Goal: Task Accomplishment & Management: Manage account settings

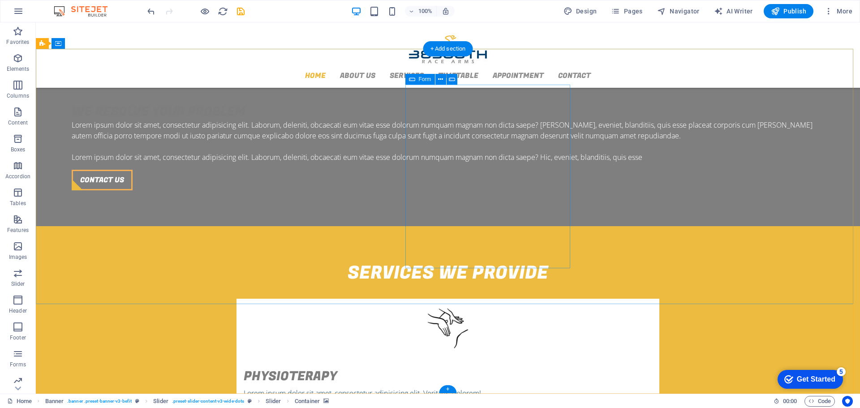
scroll to position [1075, 0]
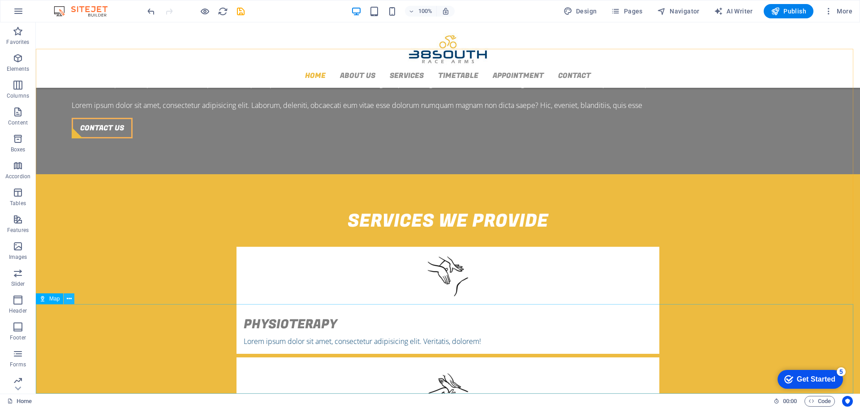
click at [68, 299] on icon at bounding box center [69, 298] width 5 height 9
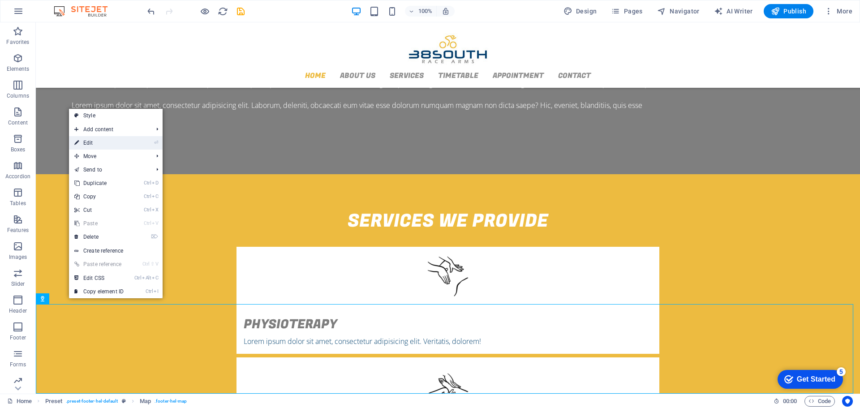
click at [94, 145] on link "⏎ Edit" at bounding box center [99, 142] width 60 height 13
select select "1"
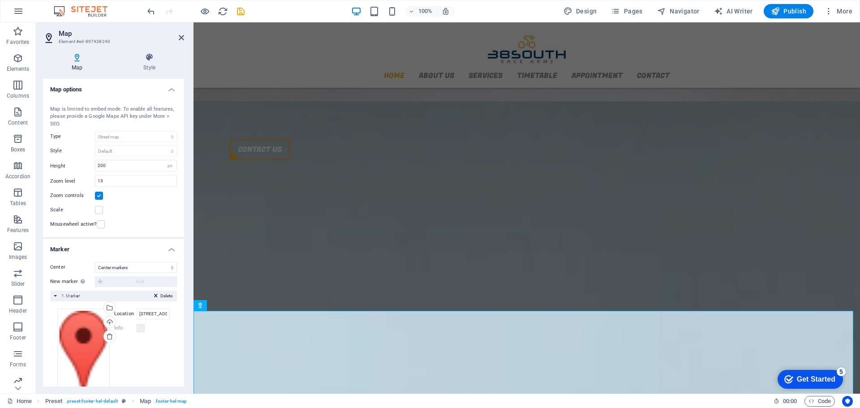
scroll to position [1090, 0]
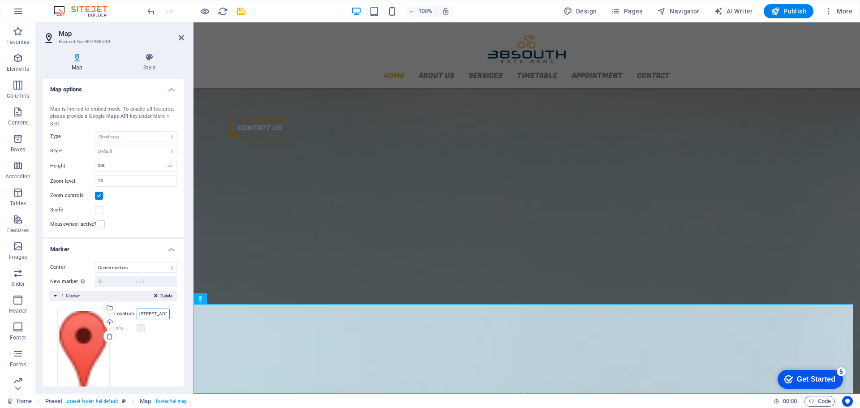
click at [152, 315] on input "[STREET_ADDRESS][US_STATE]" at bounding box center [153, 313] width 33 height 11
type input "B"
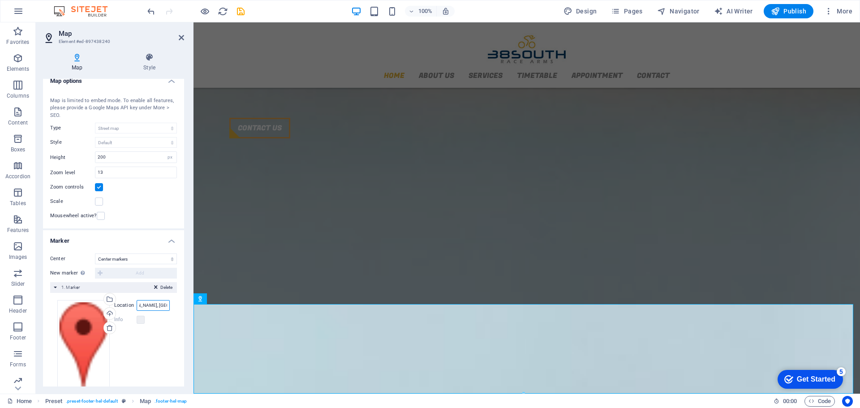
scroll to position [0, 0]
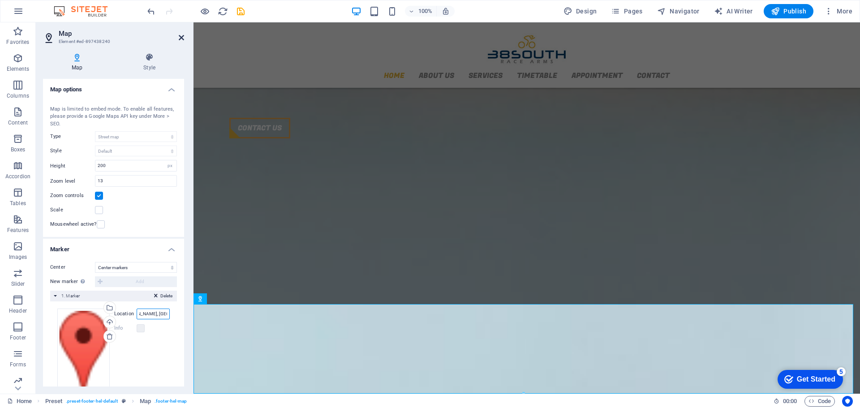
type input "[PERSON_NAME], [GEOGRAPHIC_DATA]"
drag, startPoint x: 180, startPoint y: 38, endPoint x: 310, endPoint y: 234, distance: 235.3
click at [180, 38] on icon at bounding box center [181, 37] width 5 height 7
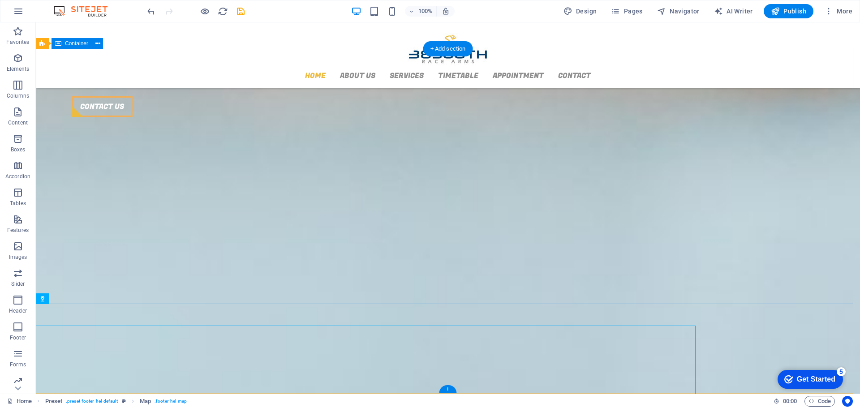
scroll to position [1075, 0]
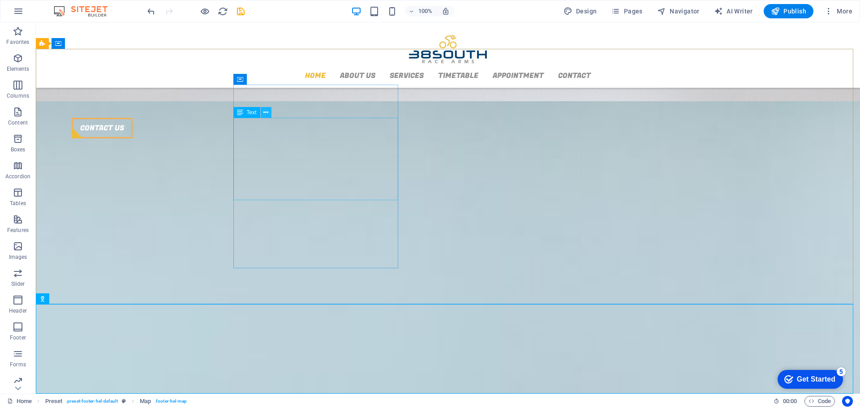
click at [270, 111] on button at bounding box center [266, 112] width 11 height 11
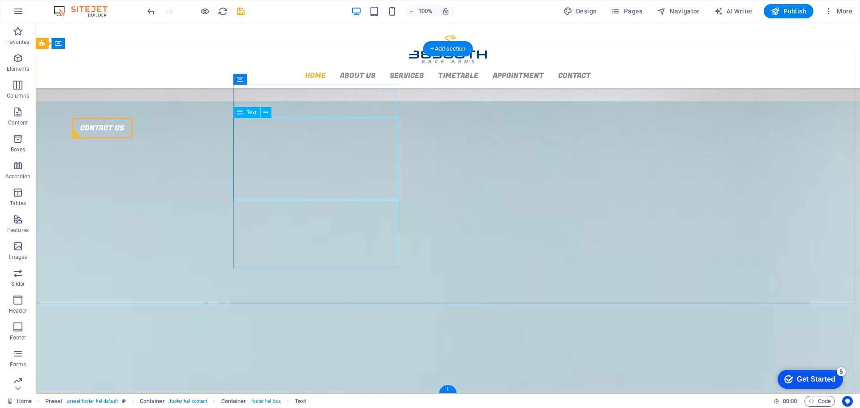
click at [249, 111] on span "Text" at bounding box center [252, 112] width 10 height 5
click at [266, 115] on icon at bounding box center [265, 112] width 5 height 9
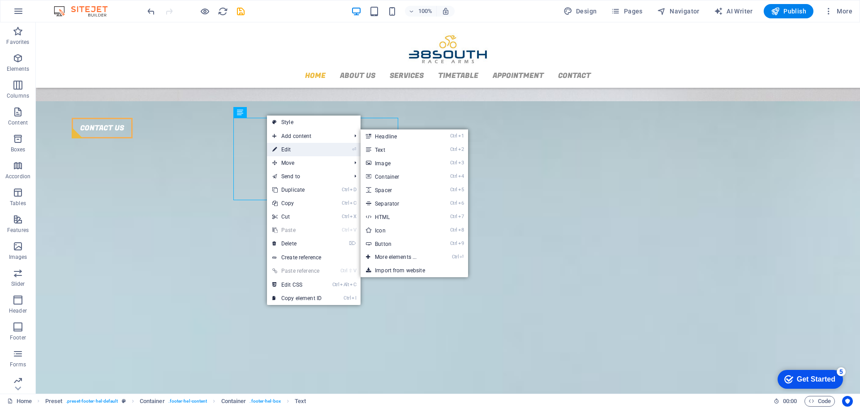
click at [290, 150] on link "⏎ Edit" at bounding box center [297, 149] width 60 height 13
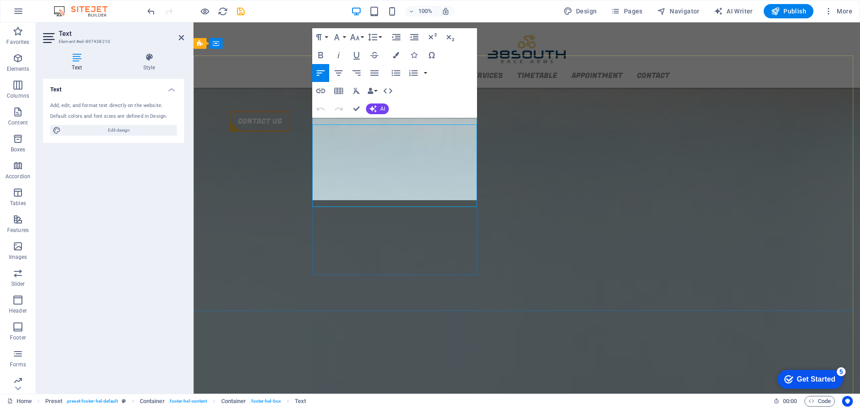
scroll to position [1090, 0]
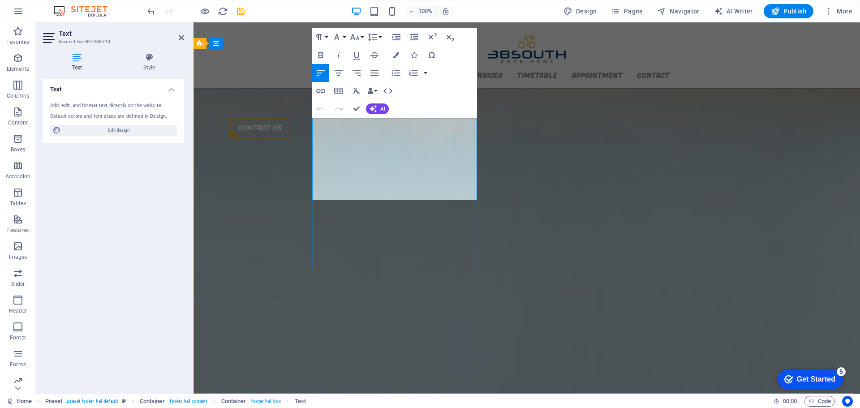
drag, startPoint x: 178, startPoint y: 38, endPoint x: 218, endPoint y: 82, distance: 59.3
click at [179, 38] on icon at bounding box center [181, 37] width 5 height 7
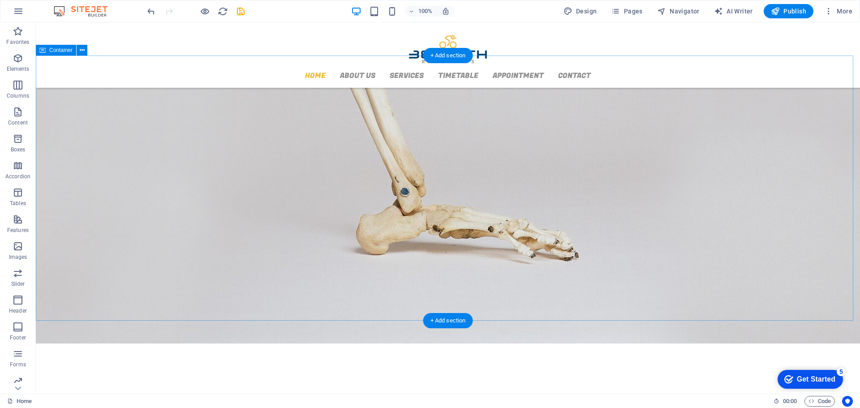
scroll to position [0, 0]
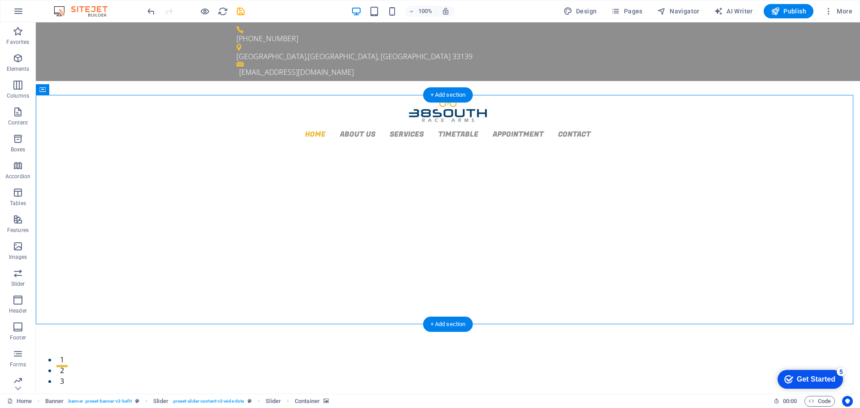
click at [0, 0] on icon at bounding box center [0, 0] width 0 height 0
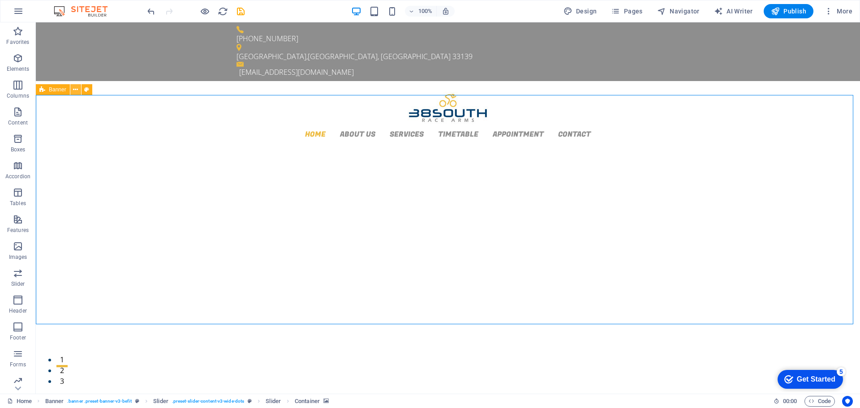
click at [74, 92] on icon at bounding box center [75, 89] width 5 height 9
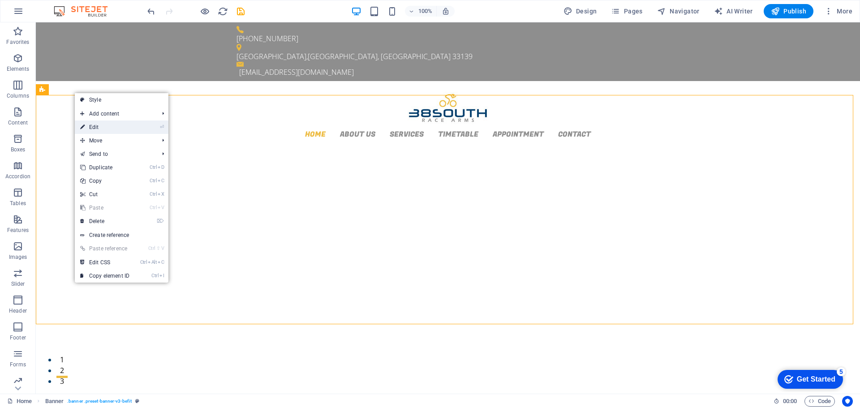
click at [104, 126] on link "⏎ Edit" at bounding box center [105, 126] width 60 height 13
select select "banner"
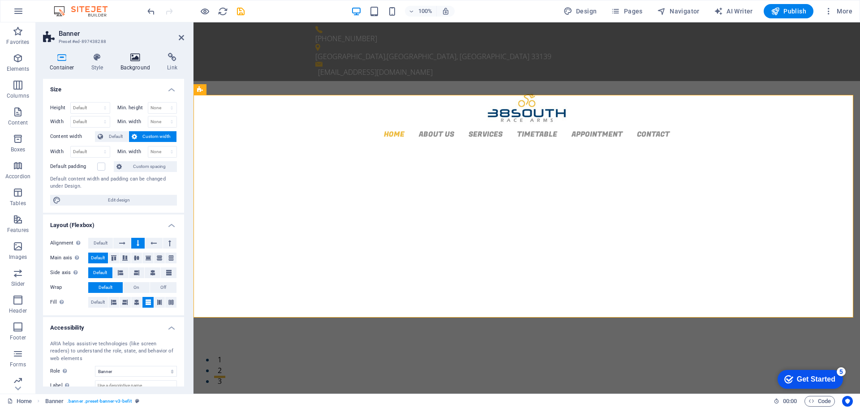
click at [128, 64] on h4 "Background" at bounding box center [137, 62] width 47 height 19
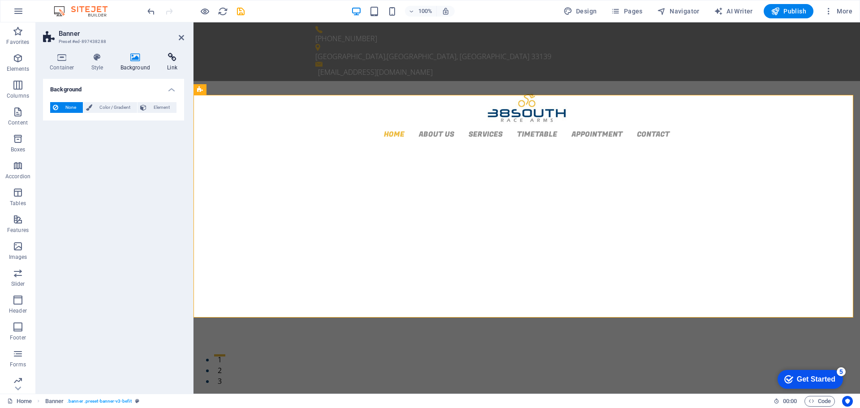
click at [176, 56] on icon at bounding box center [172, 57] width 24 height 9
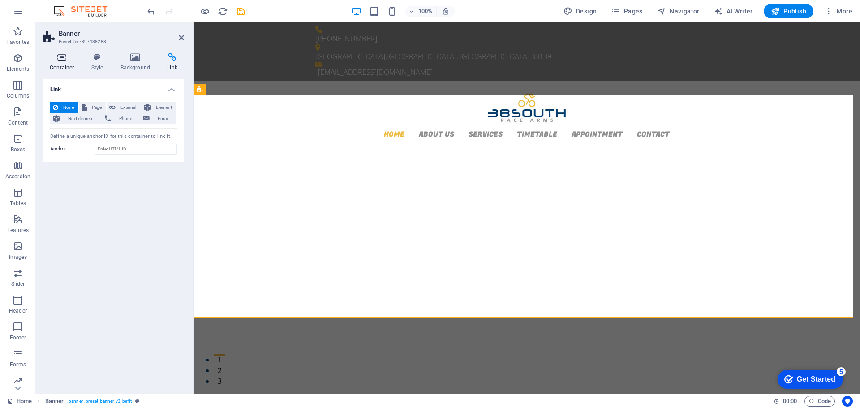
click at [66, 61] on icon at bounding box center [62, 57] width 38 height 9
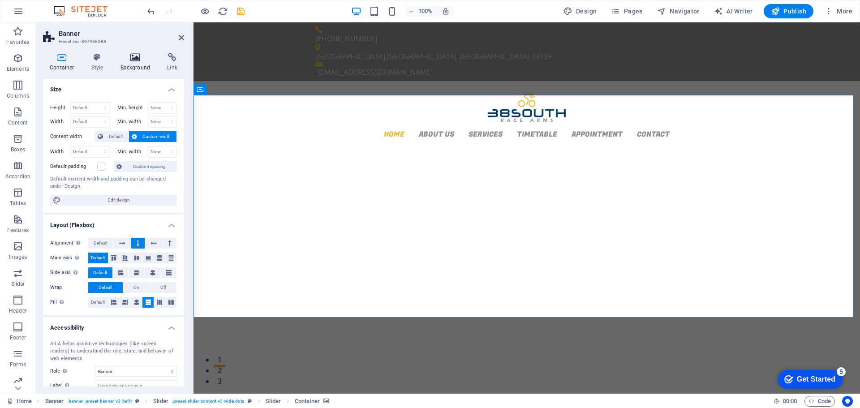
click at [140, 62] on h4 "Background" at bounding box center [137, 62] width 47 height 19
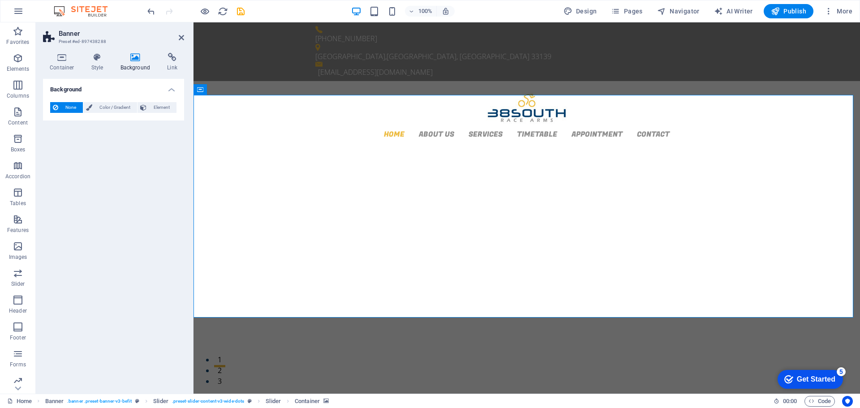
click at [167, 89] on h4 "Background" at bounding box center [113, 87] width 141 height 16
click at [167, 89] on h4 "Background" at bounding box center [113, 89] width 141 height 21
click at [98, 64] on h4 "Style" at bounding box center [99, 62] width 29 height 19
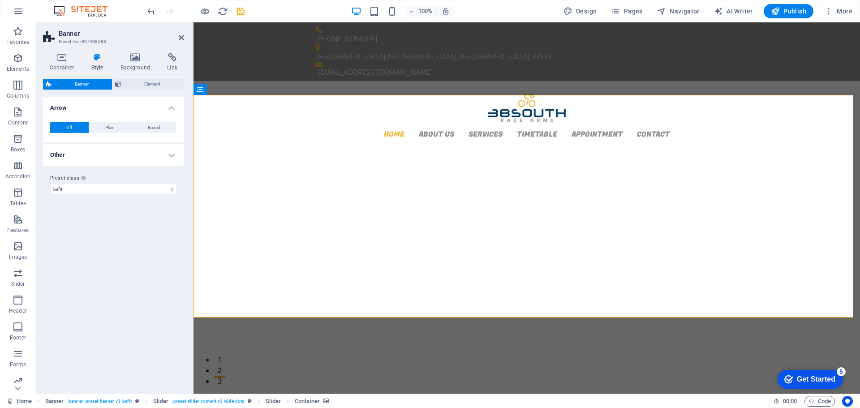
click at [164, 155] on h4 "Other" at bounding box center [113, 154] width 141 height 21
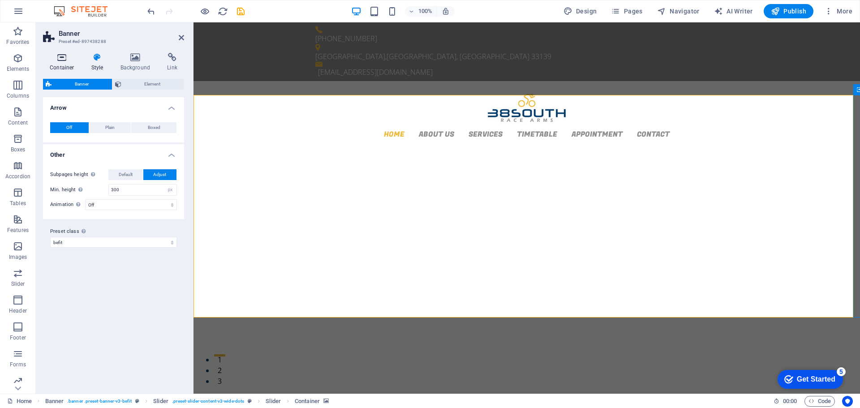
click at [70, 67] on h4 "Container" at bounding box center [64, 62] width 42 height 19
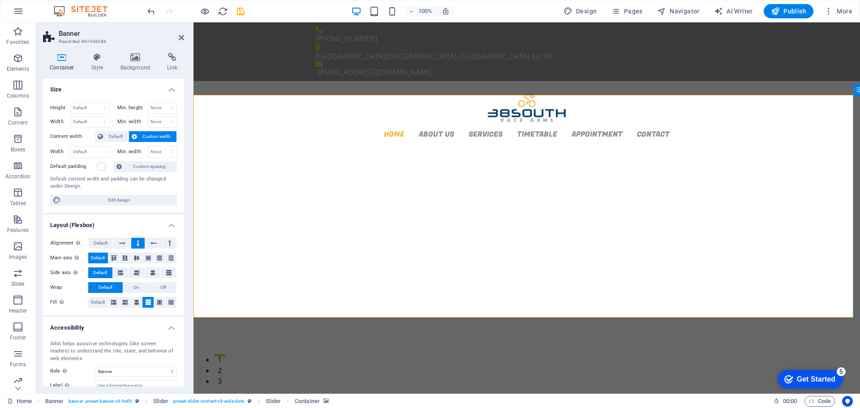
select select "vh"
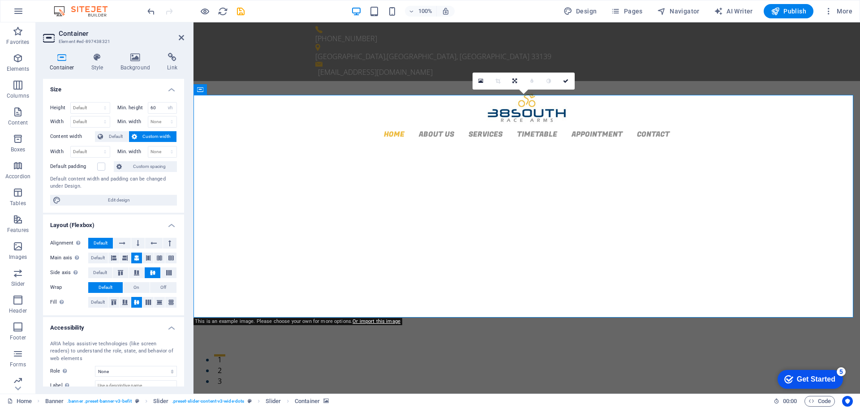
click at [482, 79] on icon at bounding box center [480, 81] width 5 height 6
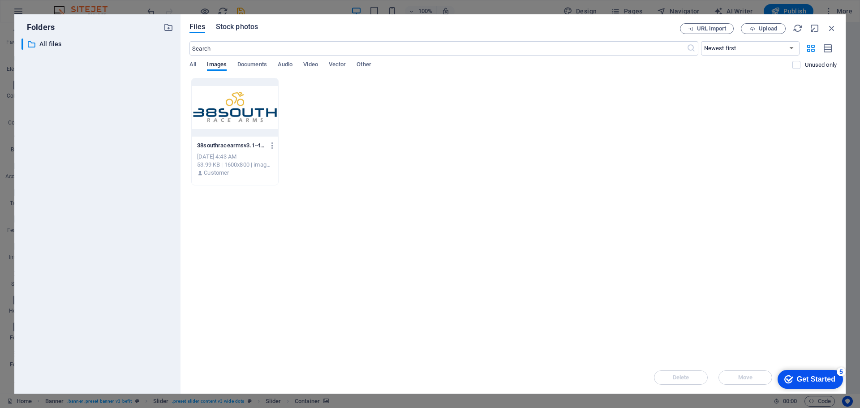
click at [233, 27] on span "Stock photos" at bounding box center [237, 26] width 42 height 11
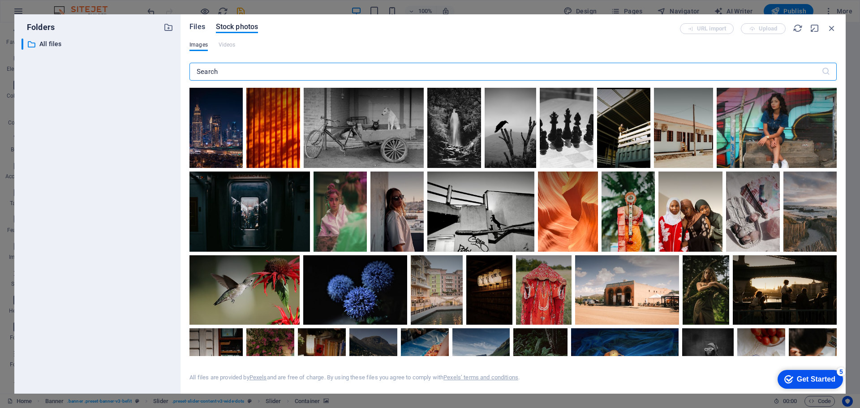
click at [199, 24] on span "Files" at bounding box center [197, 26] width 16 height 11
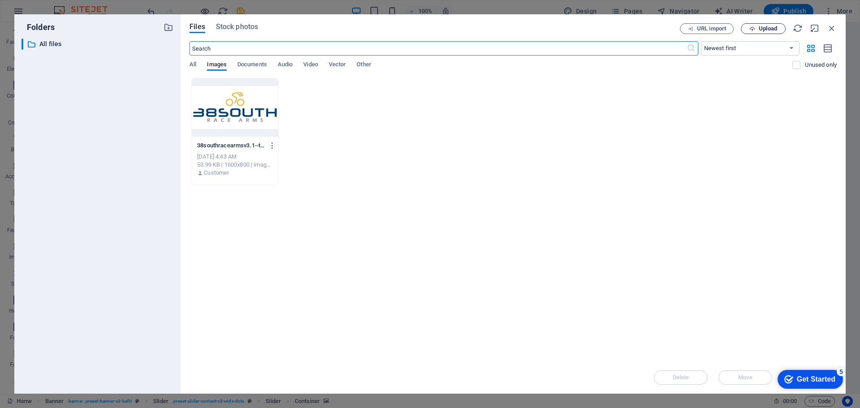
click at [760, 29] on span "Upload" at bounding box center [767, 28] width 18 height 5
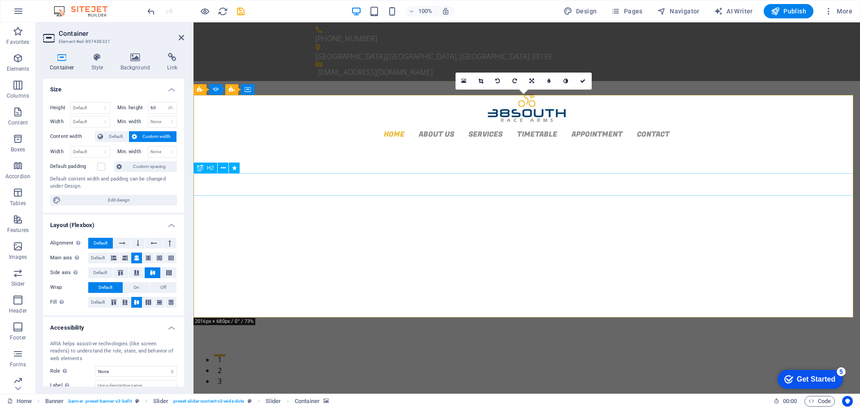
click at [225, 365] on button "2" at bounding box center [219, 366] width 11 height 2
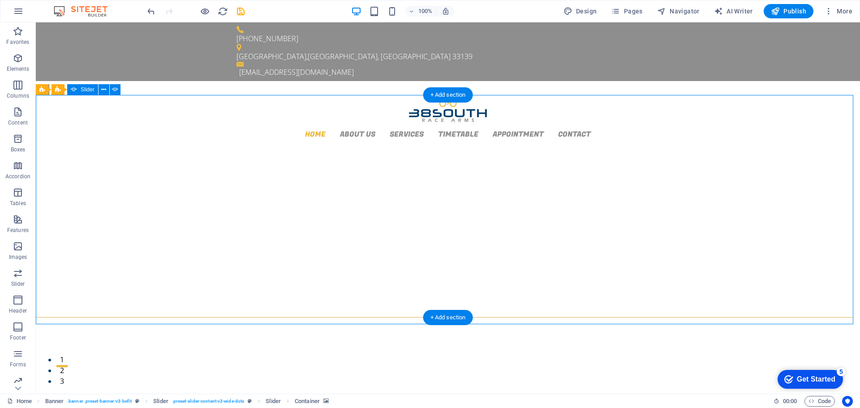
click at [68, 354] on button "1" at bounding box center [61, 355] width 11 height 2
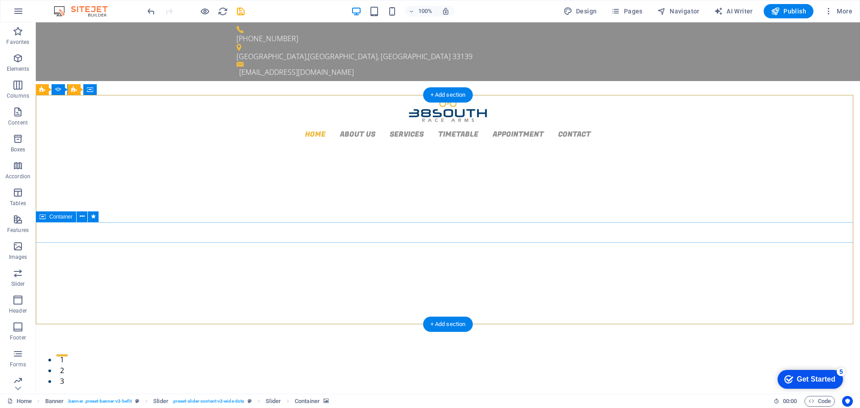
drag, startPoint x: 576, startPoint y: 251, endPoint x: 576, endPoint y: 236, distance: 14.3
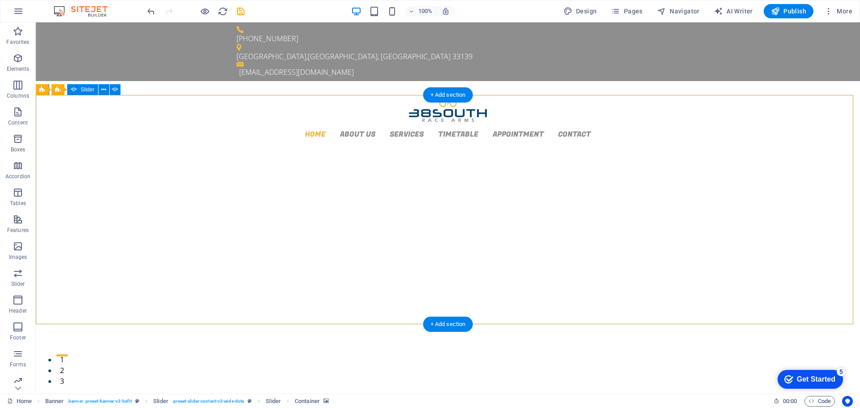
click at [68, 365] on button "2" at bounding box center [61, 366] width 11 height 2
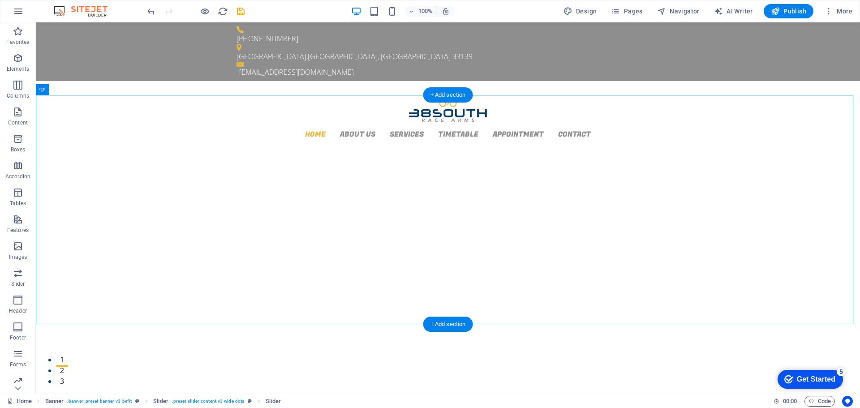
select select "vh"
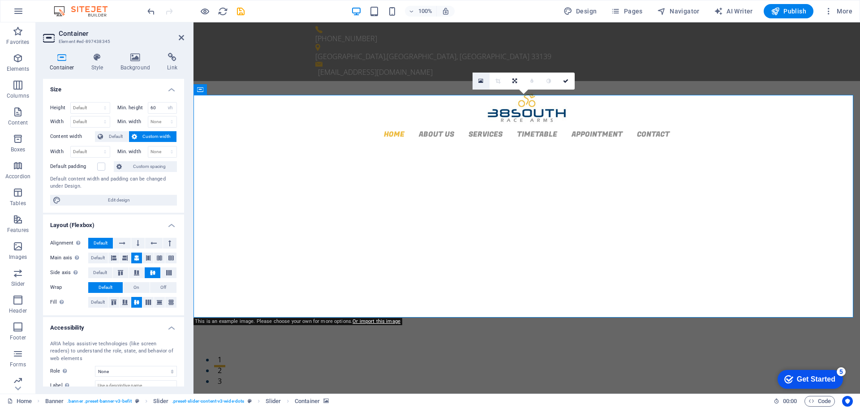
click at [480, 78] on icon at bounding box center [480, 81] width 5 height 6
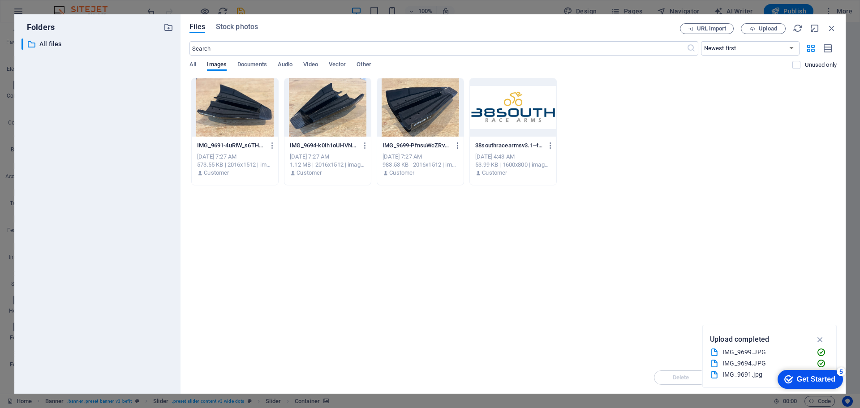
click at [243, 121] on div at bounding box center [235, 107] width 86 height 58
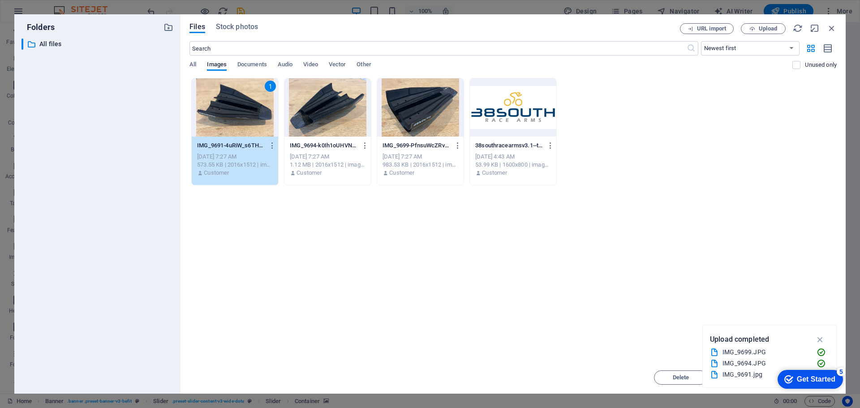
click at [251, 109] on div "1" at bounding box center [235, 107] width 86 height 58
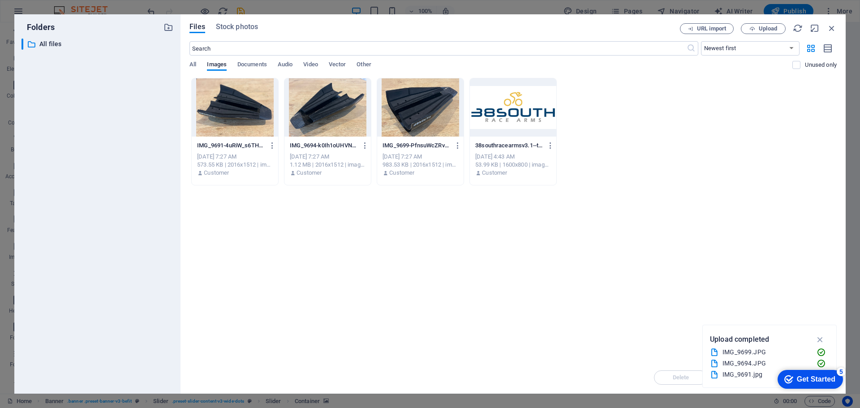
click at [251, 109] on div at bounding box center [235, 107] width 86 height 58
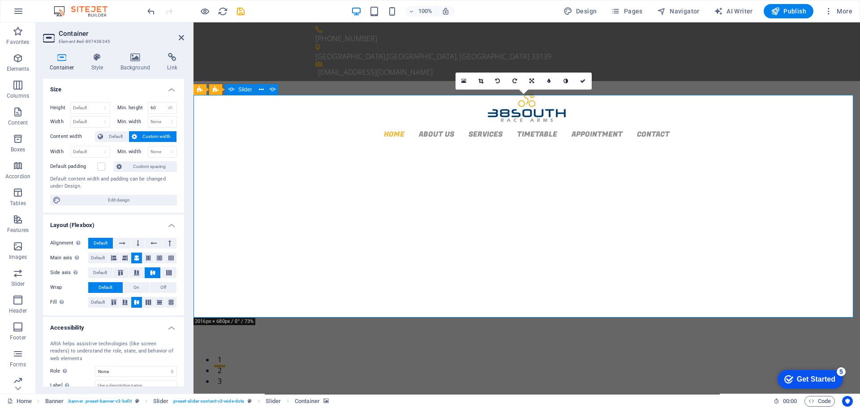
click at [225, 354] on button "1" at bounding box center [219, 355] width 11 height 2
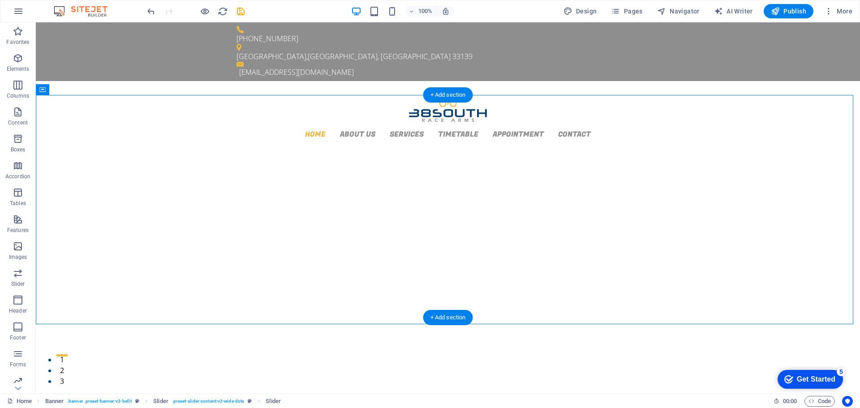
select select "vh"
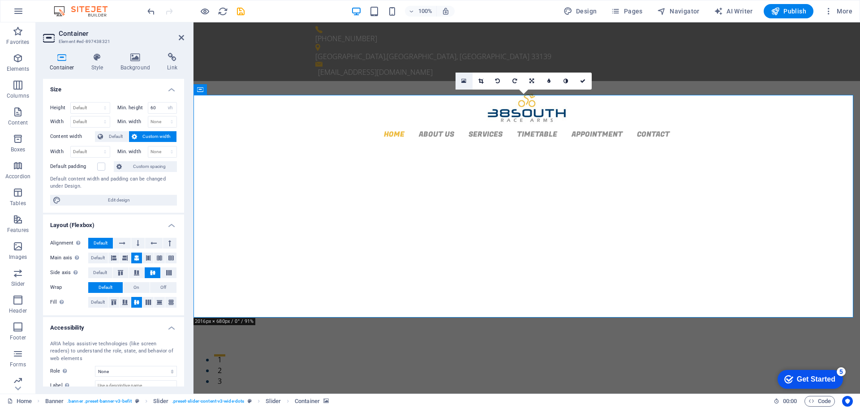
click at [464, 80] on icon at bounding box center [463, 81] width 5 height 6
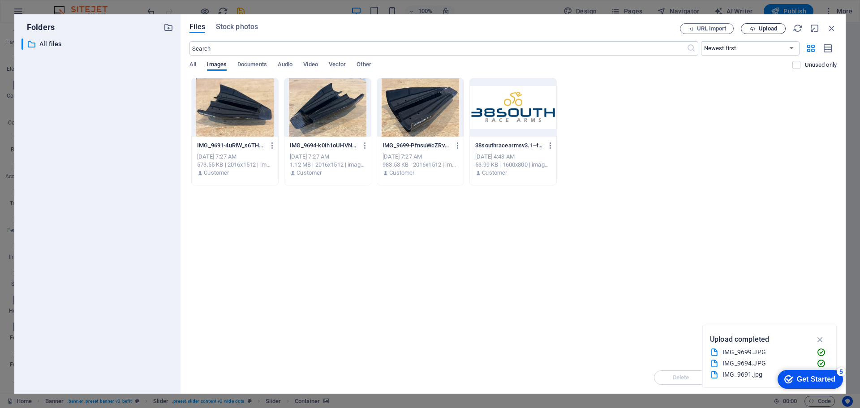
click at [764, 27] on span "Upload" at bounding box center [767, 28] width 18 height 5
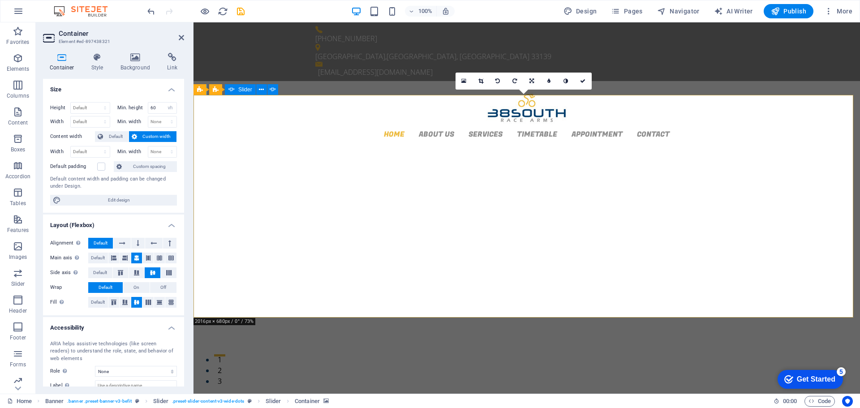
click at [225, 365] on button "2" at bounding box center [219, 366] width 11 height 2
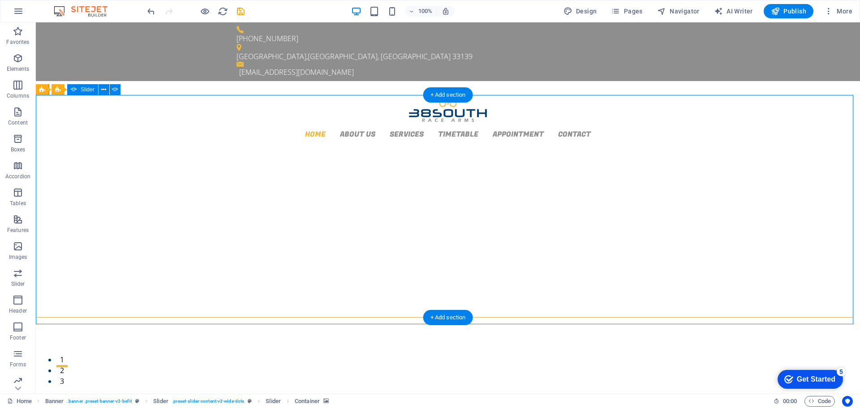
click at [68, 376] on button "3" at bounding box center [61, 377] width 11 height 2
select select "vh"
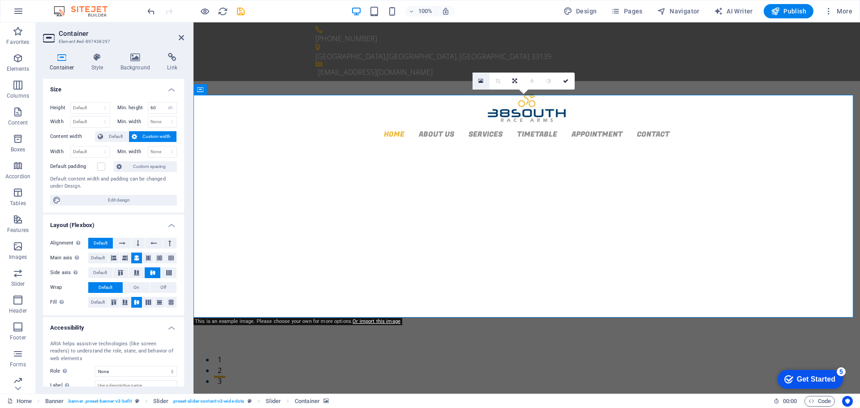
click at [482, 82] on icon at bounding box center [480, 81] width 5 height 6
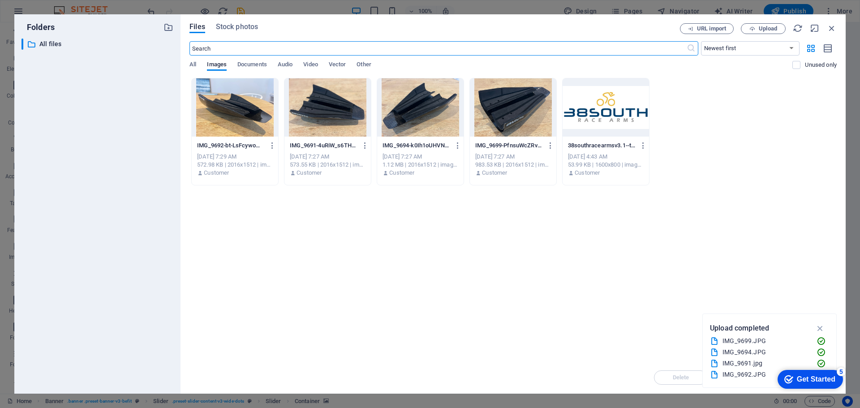
click at [415, 111] on div at bounding box center [420, 107] width 86 height 58
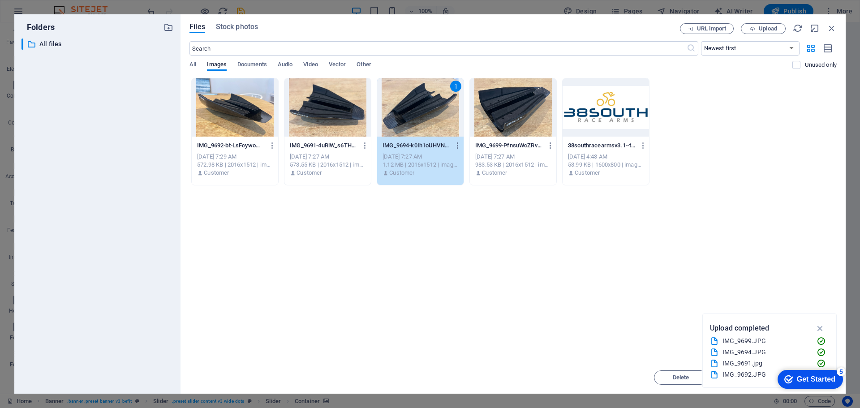
click at [415, 111] on div "1" at bounding box center [420, 107] width 86 height 58
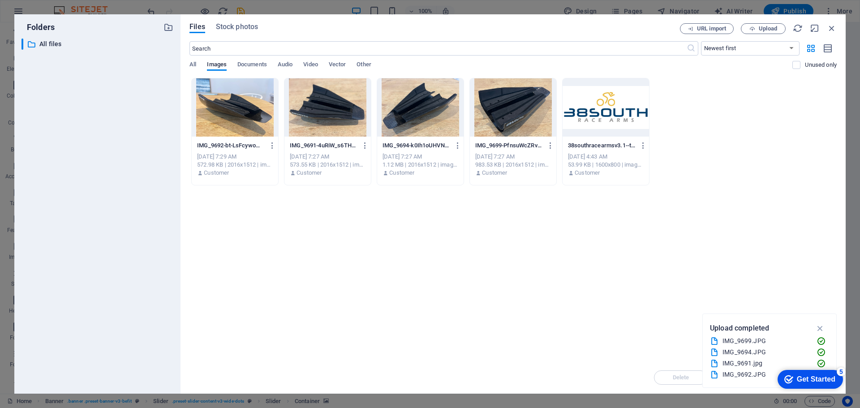
click at [415, 111] on div at bounding box center [420, 107] width 86 height 58
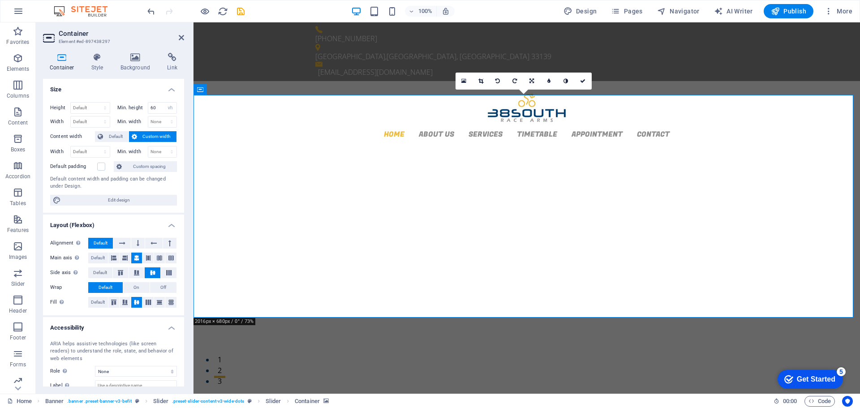
click at [225, 365] on button "2" at bounding box center [219, 366] width 11 height 2
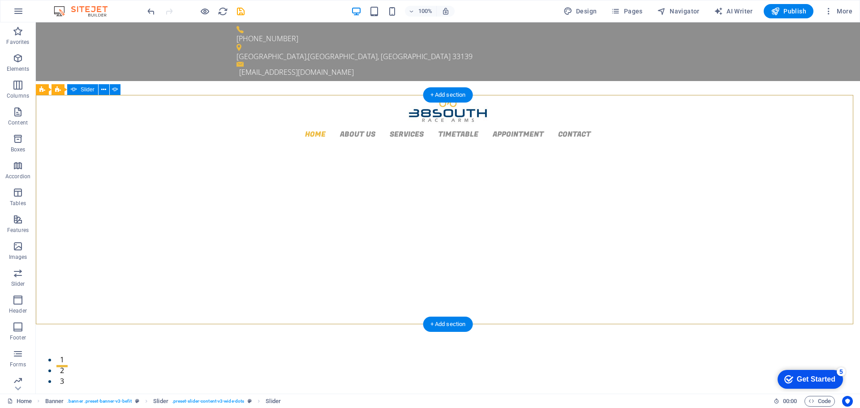
click at [68, 376] on button "3" at bounding box center [61, 377] width 11 height 2
click at [68, 354] on button "1" at bounding box center [61, 355] width 11 height 2
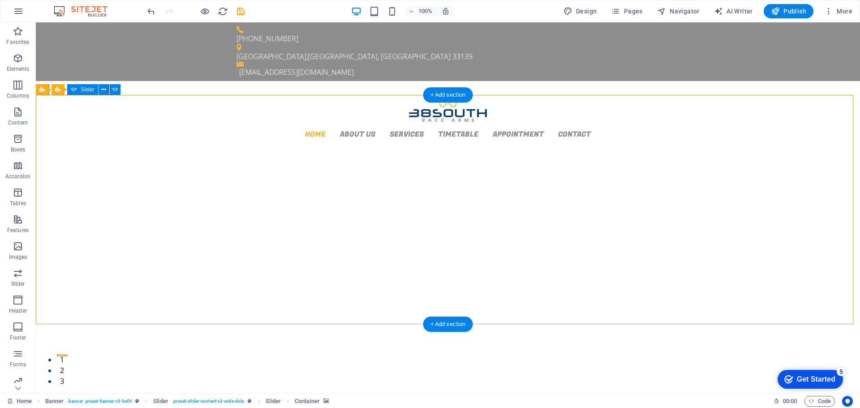
click at [68, 365] on button "2" at bounding box center [61, 366] width 11 height 2
click at [68, 354] on button "1" at bounding box center [61, 355] width 11 height 2
click at [442, 317] on div "+ Add section" at bounding box center [448, 324] width 50 height 15
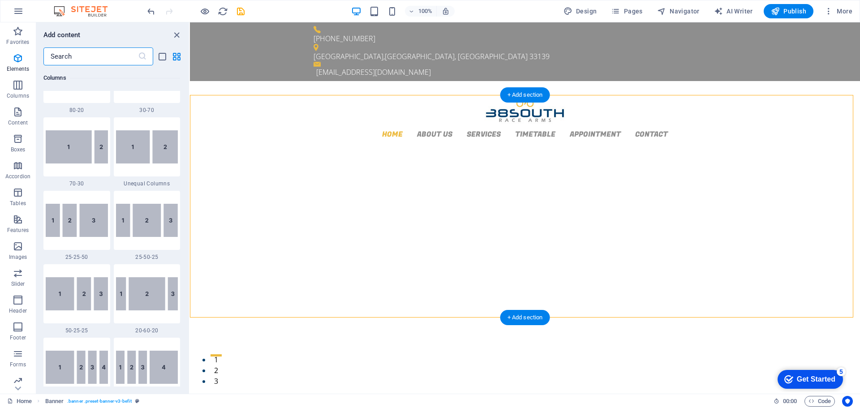
scroll to position [1567, 0]
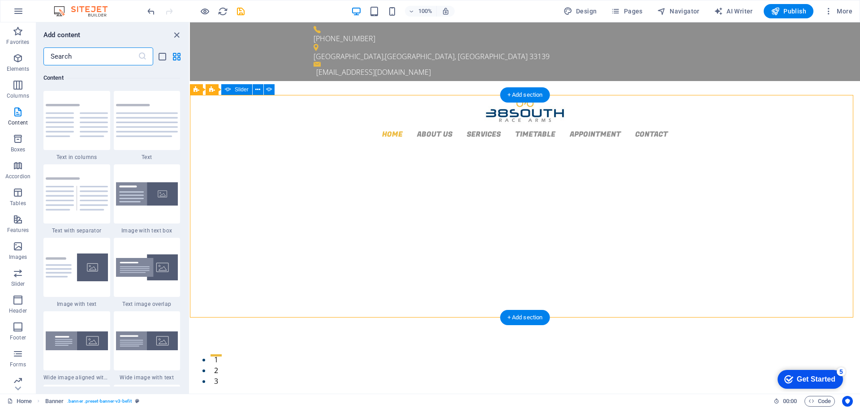
click at [222, 365] on button "2" at bounding box center [215, 366] width 11 height 2
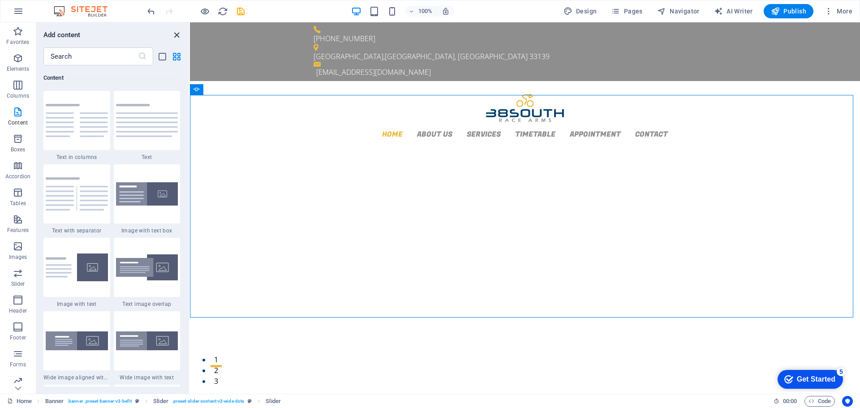
click at [177, 36] on icon "close panel" at bounding box center [176, 35] width 10 height 10
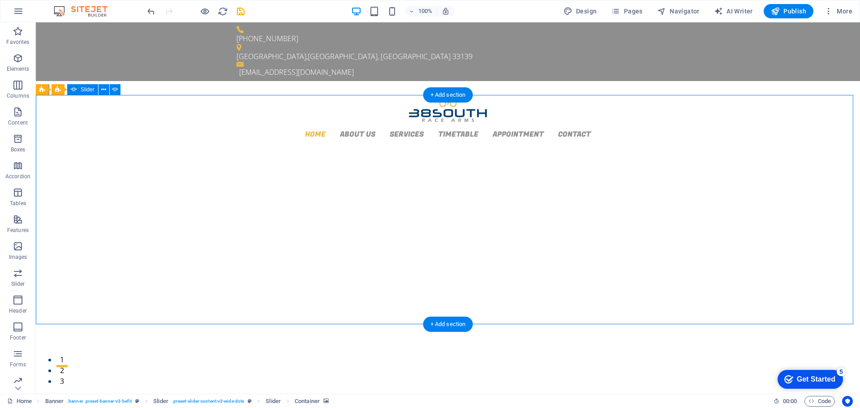
click at [68, 376] on button "3" at bounding box center [61, 377] width 11 height 2
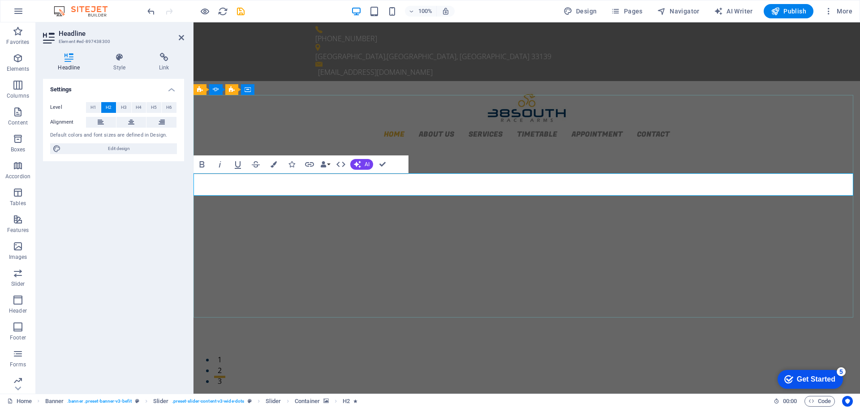
drag, startPoint x: 556, startPoint y: 182, endPoint x: 475, endPoint y: 184, distance: 81.9
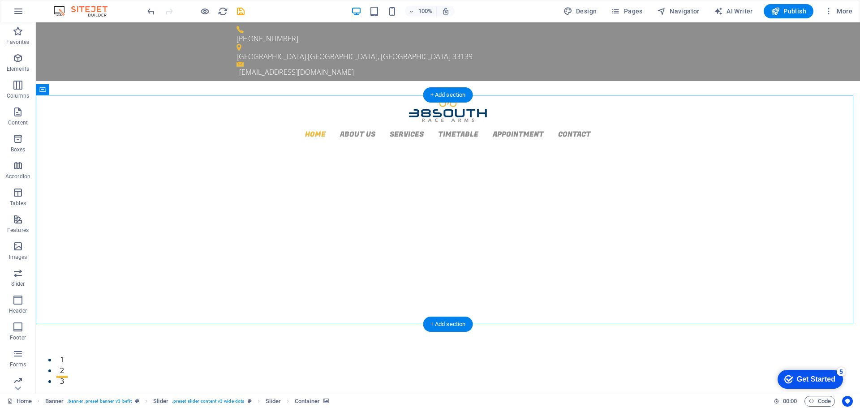
drag, startPoint x: 410, startPoint y: 293, endPoint x: 256, endPoint y: 293, distance: 154.0
click at [445, 317] on div "+ Add section" at bounding box center [448, 324] width 50 height 15
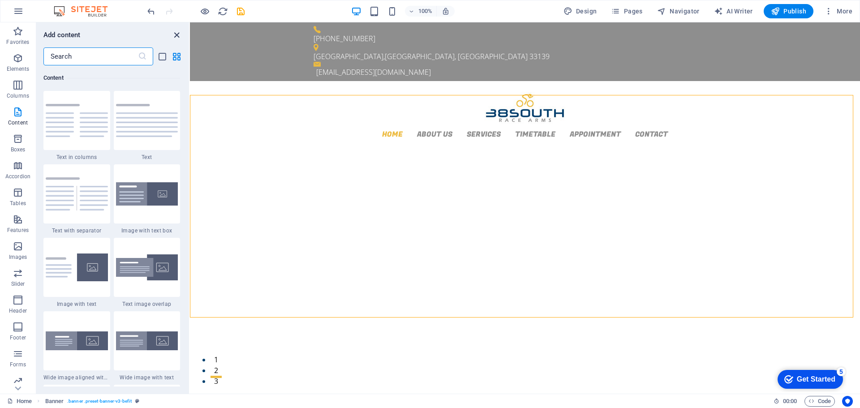
click at [171, 34] on icon "close panel" at bounding box center [176, 35] width 10 height 10
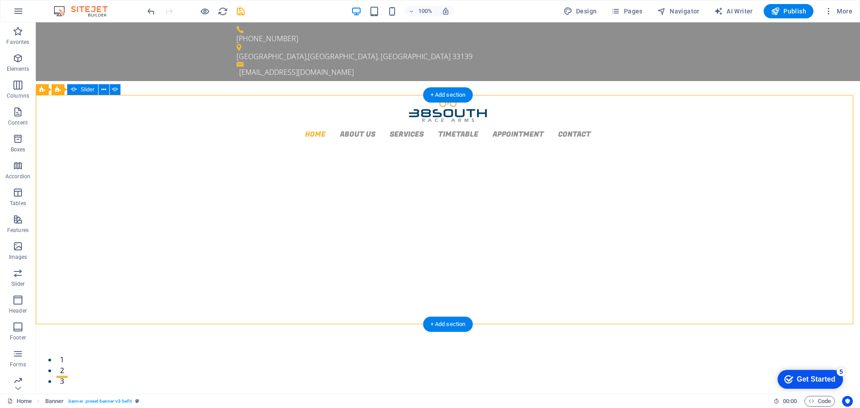
click at [68, 365] on button "2" at bounding box center [61, 366] width 11 height 2
click at [68, 376] on button "3" at bounding box center [61, 377] width 11 height 2
click at [68, 354] on button "1" at bounding box center [61, 355] width 11 height 2
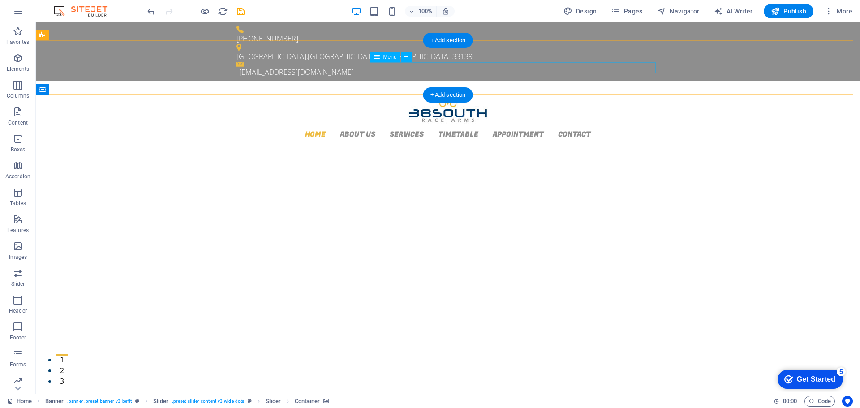
click at [477, 128] on nav "Home About us Services Timetable Appointment Contact" at bounding box center [447, 133] width 423 height 11
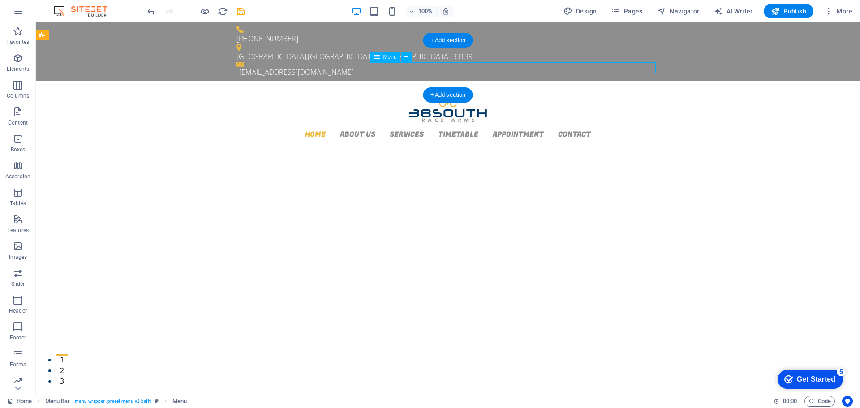
click at [471, 128] on nav "Home About us Services Timetable Appointment Contact" at bounding box center [447, 133] width 423 height 11
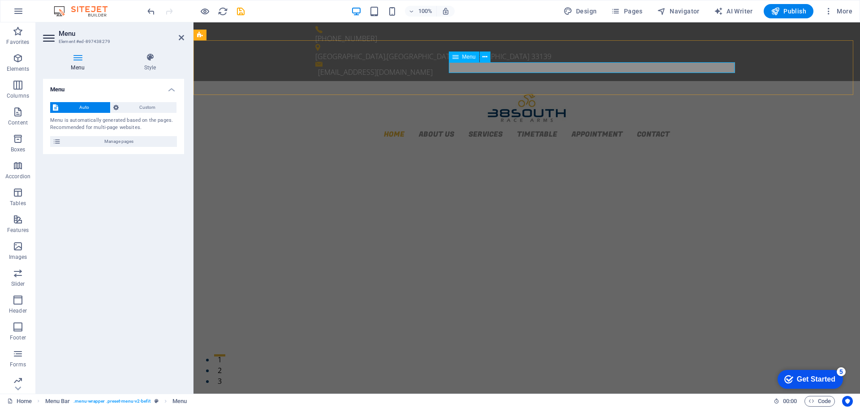
click at [551, 128] on nav "Home About us Services Timetable Appointment Contact" at bounding box center [526, 133] width 423 height 11
click at [552, 128] on nav "Home About us Services Timetable Appointment Contact" at bounding box center [526, 133] width 423 height 11
click at [102, 145] on span "Manage pages" at bounding box center [119, 141] width 111 height 11
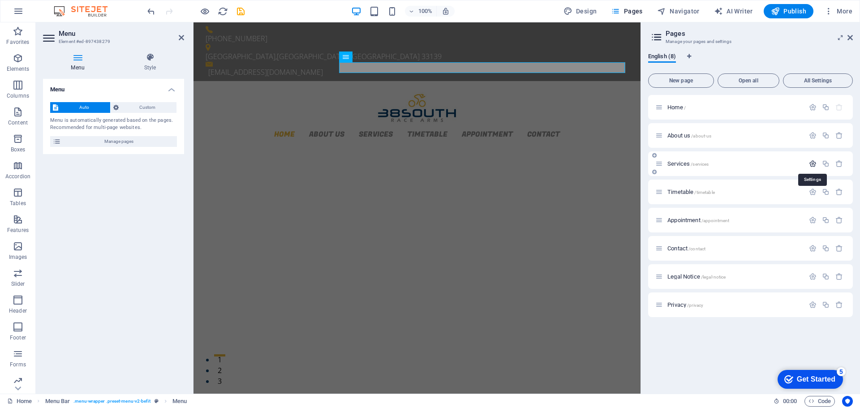
click at [810, 163] on icon "button" at bounding box center [813, 164] width 8 height 8
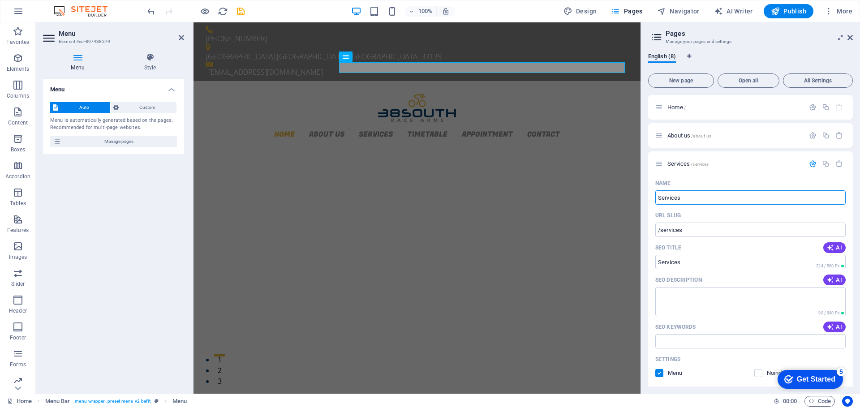
drag, startPoint x: 834, startPoint y: 221, endPoint x: 640, endPoint y: 199, distance: 195.1
type input "desi"
type input "/design"
type input "design"
type input "d"
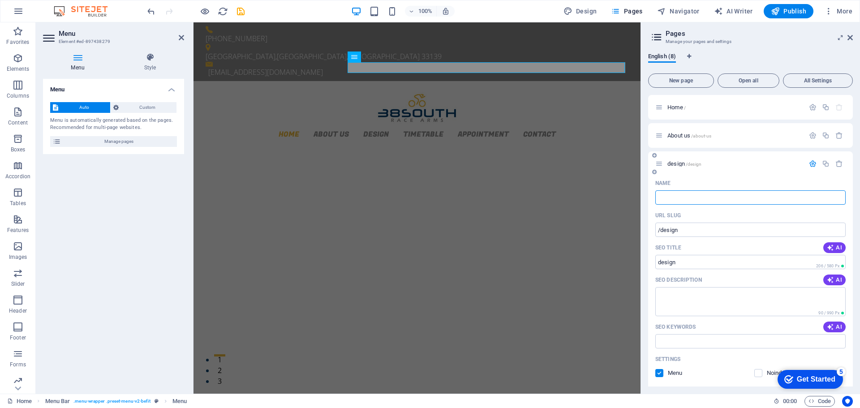
type input "S"
type input "/"
type input "S"
type input "/s"
type input "S"
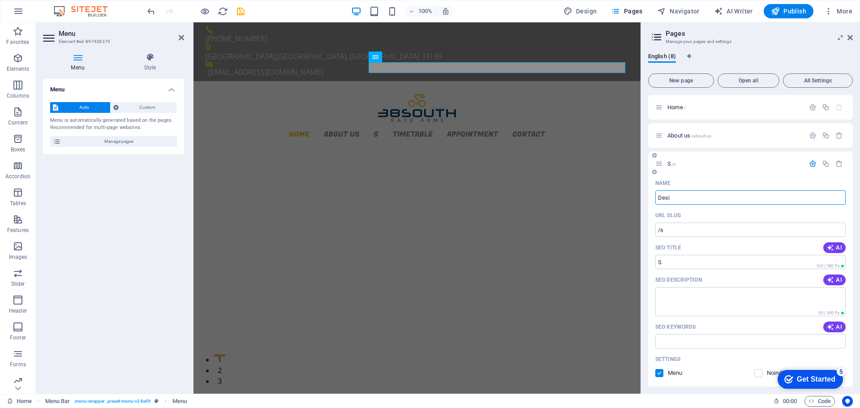
type input "Desig"
type input "/desi"
type input "Desi"
type input "Design"
type input "/design"
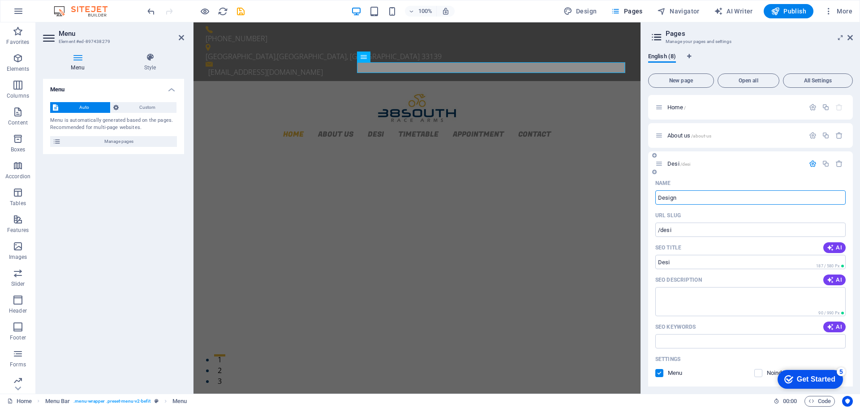
type input "Design"
click at [715, 163] on p "Design /design" at bounding box center [734, 164] width 134 height 6
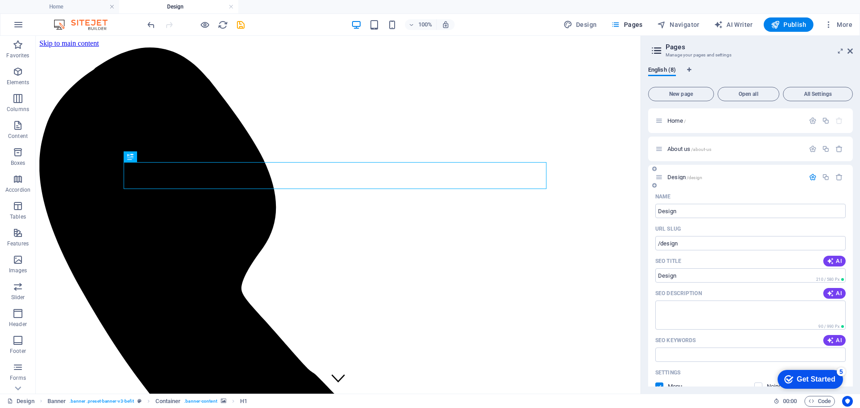
scroll to position [0, 0]
click at [655, 170] on icon at bounding box center [654, 168] width 4 height 5
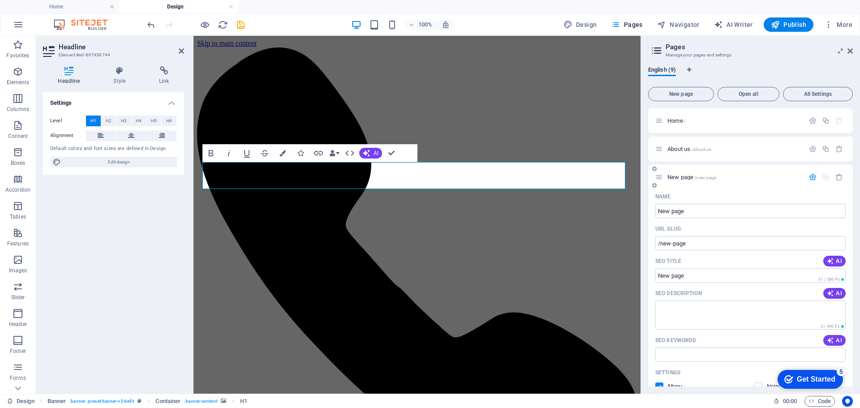
click at [759, 173] on div "New page /new-page" at bounding box center [729, 177] width 149 height 10
click at [837, 177] on icon "button" at bounding box center [839, 177] width 8 height 8
click at [684, 212] on input "Design" at bounding box center [750, 211] width 190 height 14
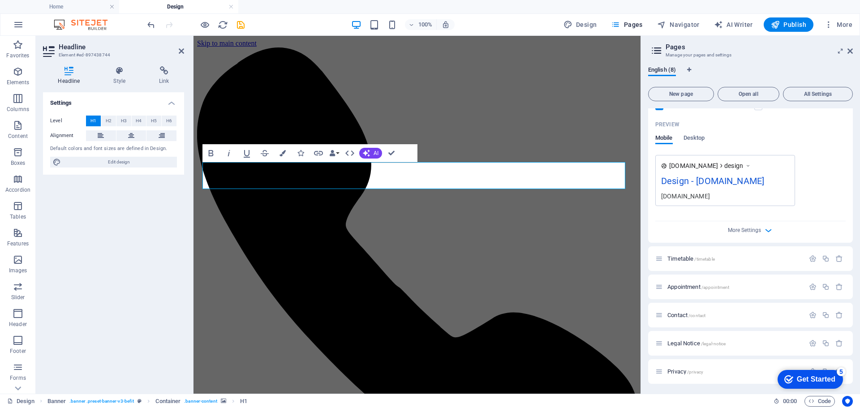
scroll to position [281, 0]
click at [681, 256] on span "Timetable /timetable" at bounding box center [690, 257] width 47 height 7
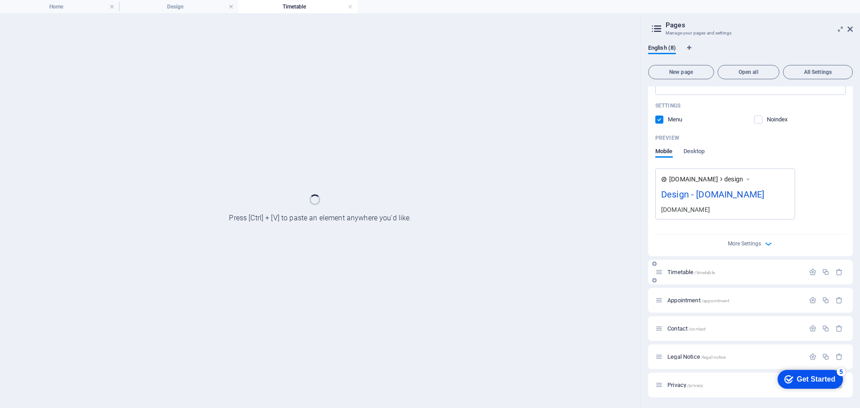
scroll to position [245, 0]
click at [693, 249] on div "More Settings" at bounding box center [750, 242] width 190 height 14
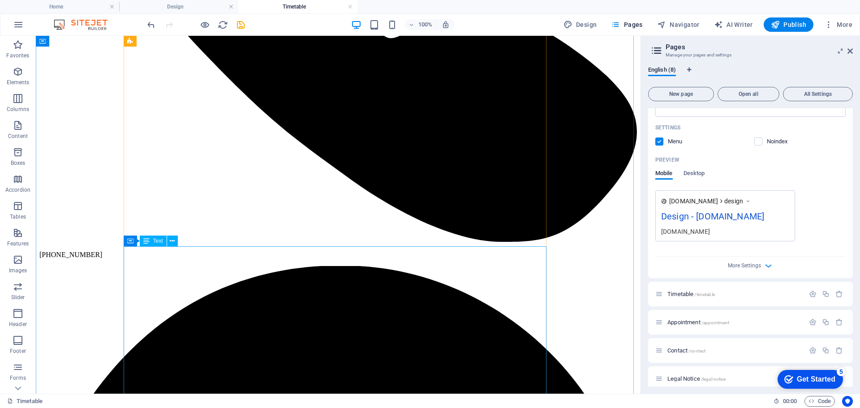
scroll to position [0, 0]
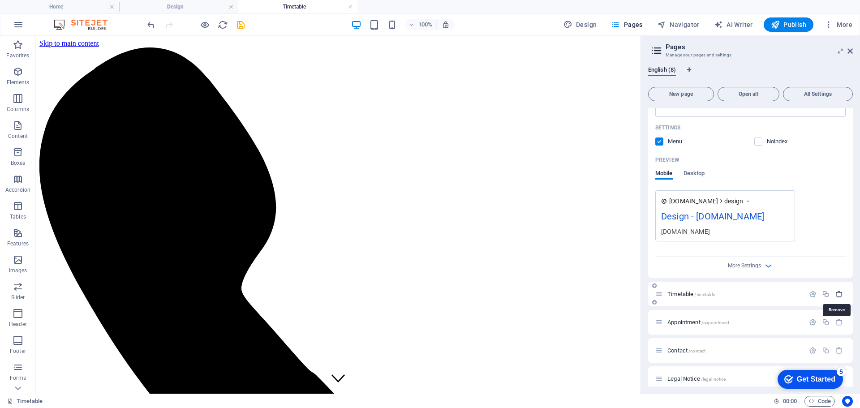
click at [838, 297] on icon "button" at bounding box center [839, 294] width 8 height 8
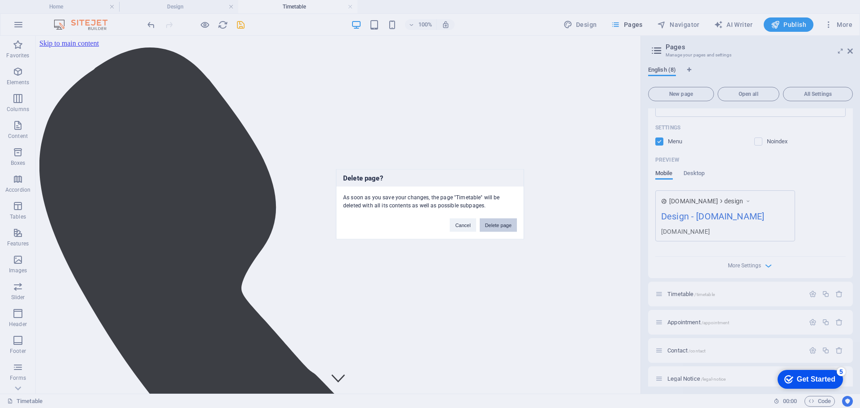
click at [498, 224] on button "Delete page" at bounding box center [497, 224] width 37 height 13
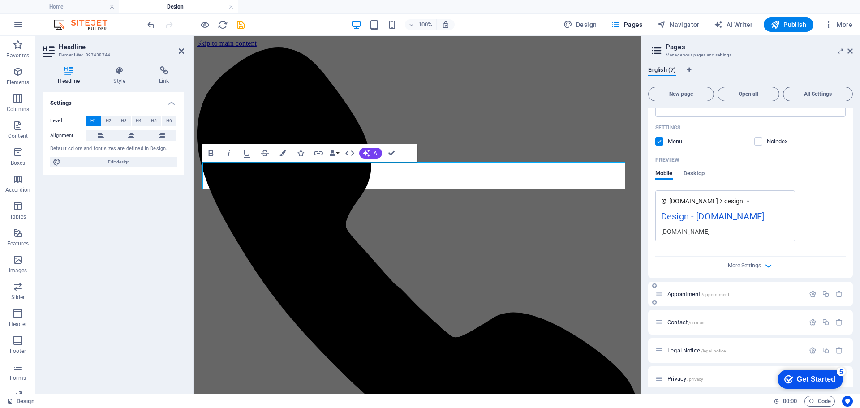
click at [693, 297] on span "Appointment /appointment" at bounding box center [698, 294] width 62 height 7
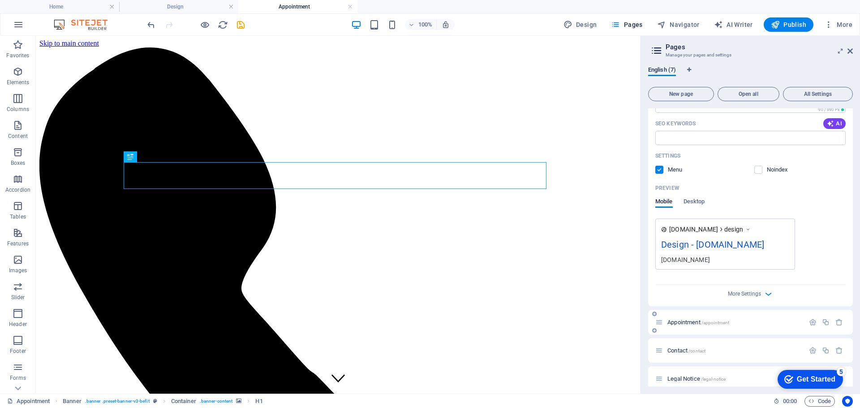
click at [690, 322] on span "Appointment /appointment" at bounding box center [698, 322] width 62 height 7
click at [809, 324] on icon "button" at bounding box center [813, 322] width 8 height 8
drag, startPoint x: 745, startPoint y: 393, endPoint x: 679, endPoint y: 390, distance: 66.3
type input "O"
type input "/op"
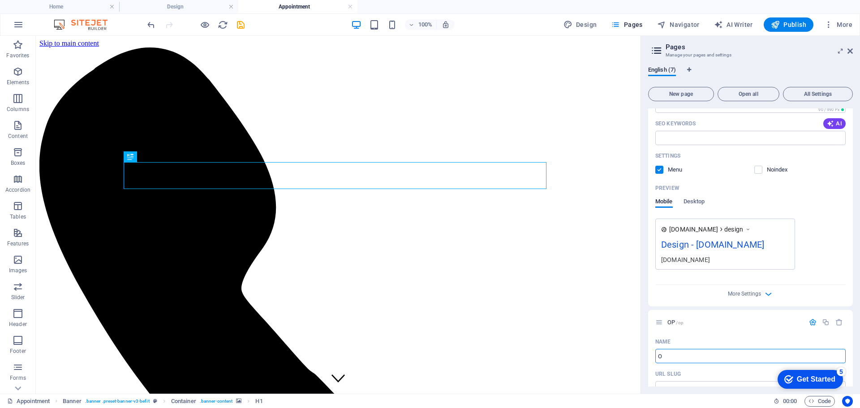
type input "OP"
type input "Order Form"
type input "/order-form"
type input "Order Form"
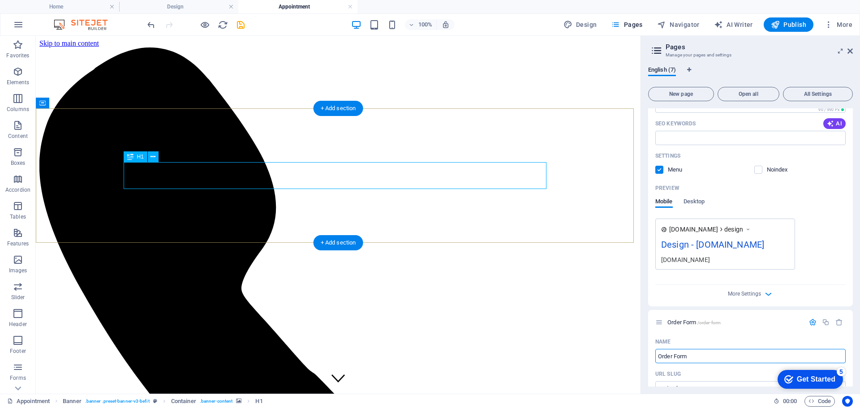
type input "Order Form"
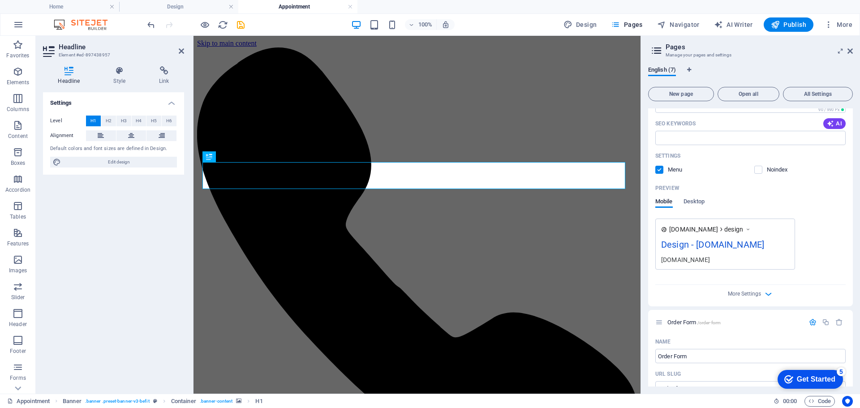
click at [827, 258] on div "[DOMAIN_NAME] design Design - [DOMAIN_NAME] [DOMAIN_NAME]" at bounding box center [750, 243] width 190 height 51
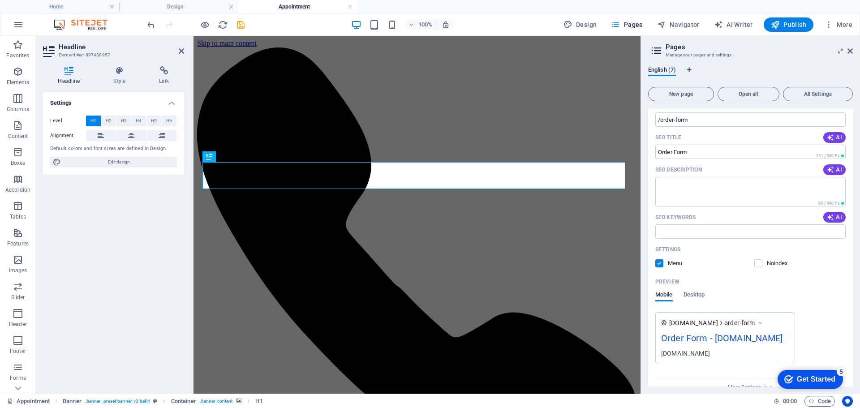
scroll to position [587, 0]
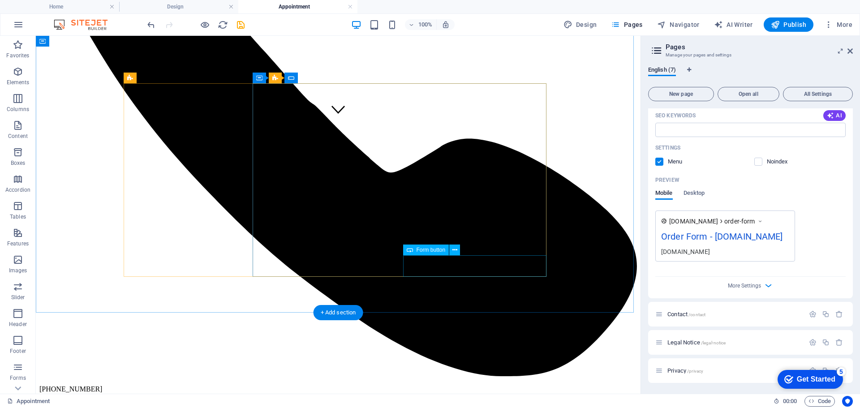
scroll to position [134, 0]
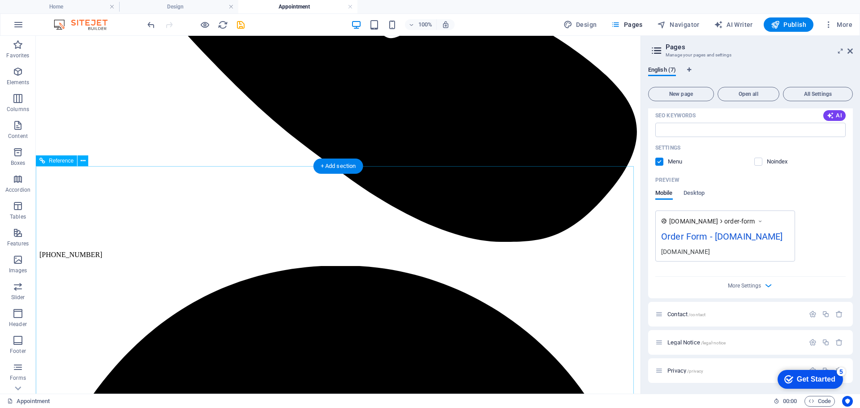
scroll to position [0, 0]
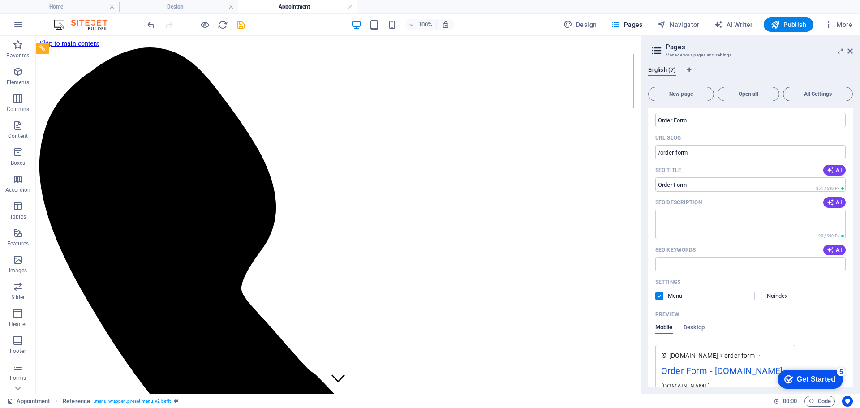
scroll to position [318, 0]
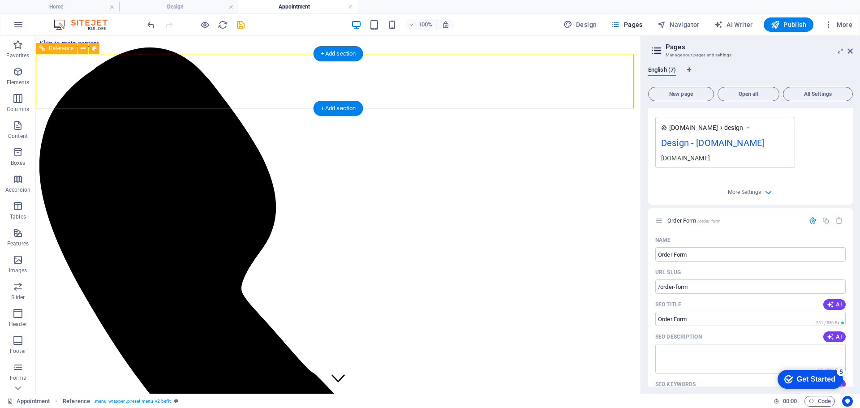
click at [850, 51] on icon at bounding box center [849, 50] width 5 height 7
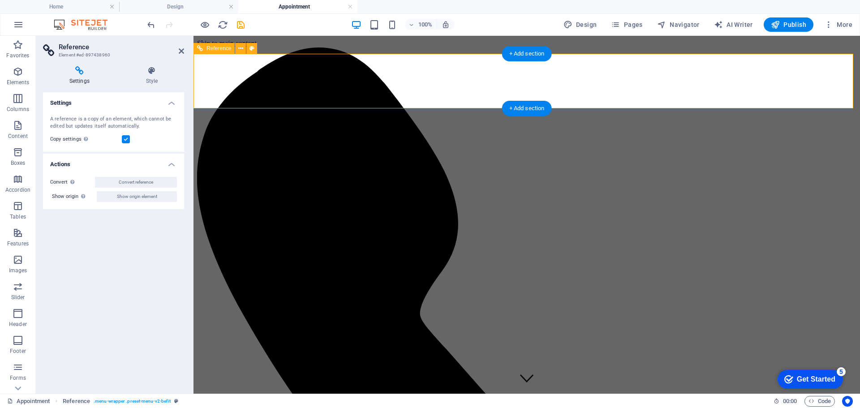
click at [240, 50] on icon at bounding box center [240, 48] width 5 height 9
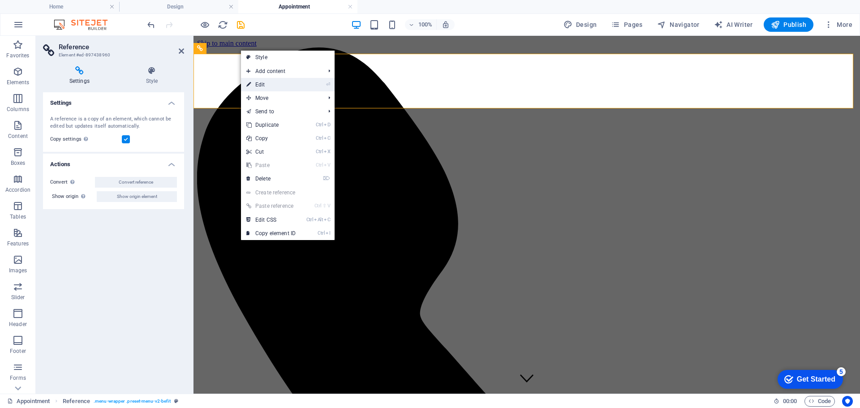
click at [273, 85] on link "⏎ Edit" at bounding box center [271, 84] width 60 height 13
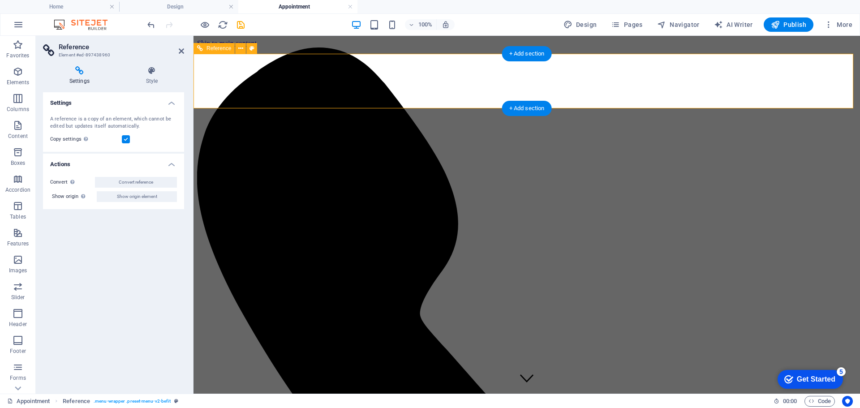
click at [20, 27] on icon "button" at bounding box center [18, 24] width 11 height 11
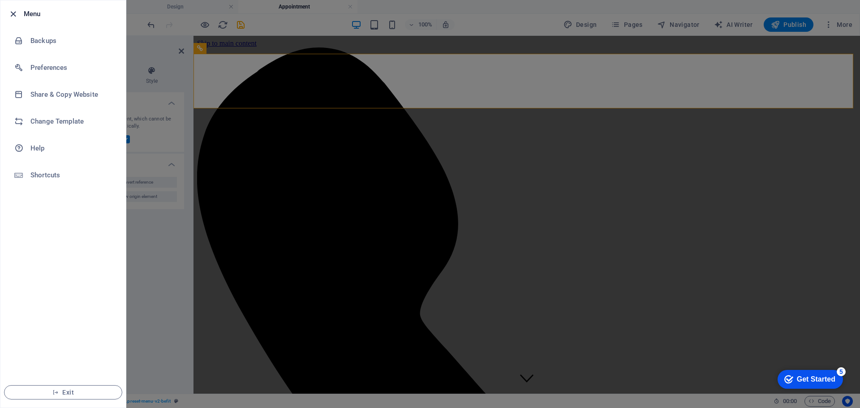
click at [13, 14] on icon "button" at bounding box center [13, 14] width 10 height 10
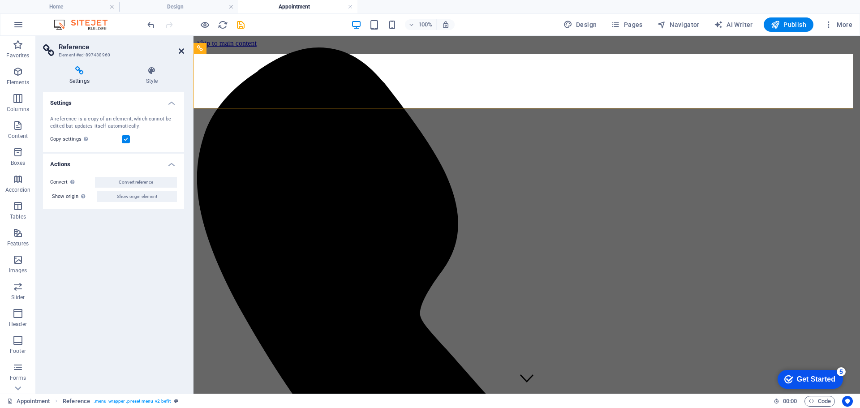
click at [181, 53] on icon at bounding box center [181, 50] width 5 height 7
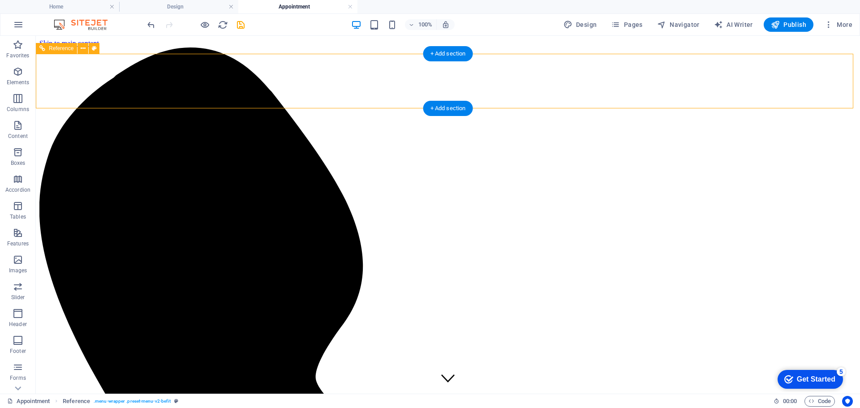
click at [81, 47] on icon at bounding box center [83, 48] width 5 height 9
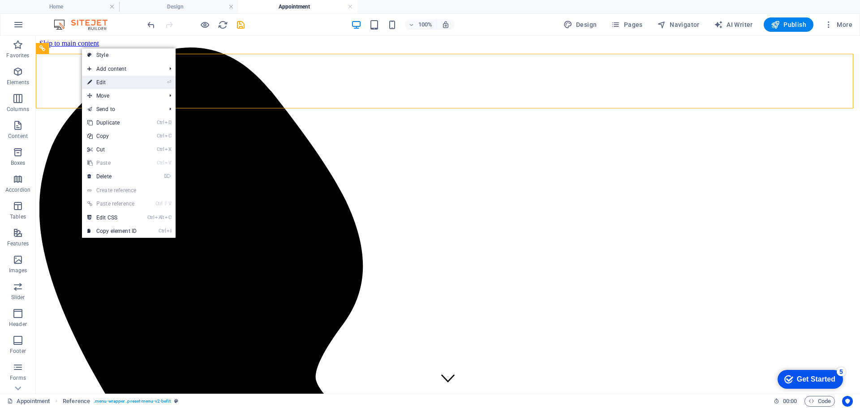
click at [113, 84] on link "⏎ Edit" at bounding box center [112, 82] width 60 height 13
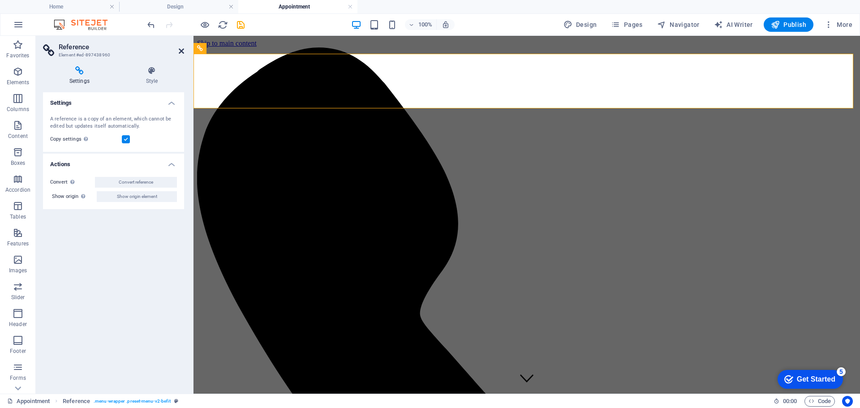
click at [182, 49] on icon at bounding box center [181, 50] width 5 height 7
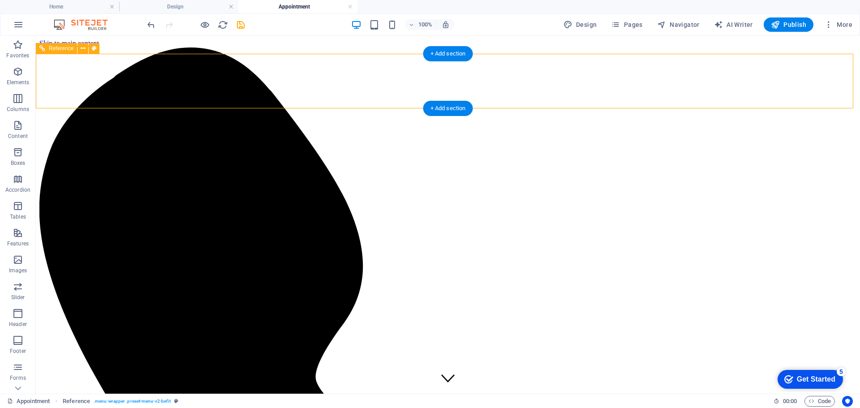
drag, startPoint x: 435, startPoint y: 78, endPoint x: 479, endPoint y: 78, distance: 43.9
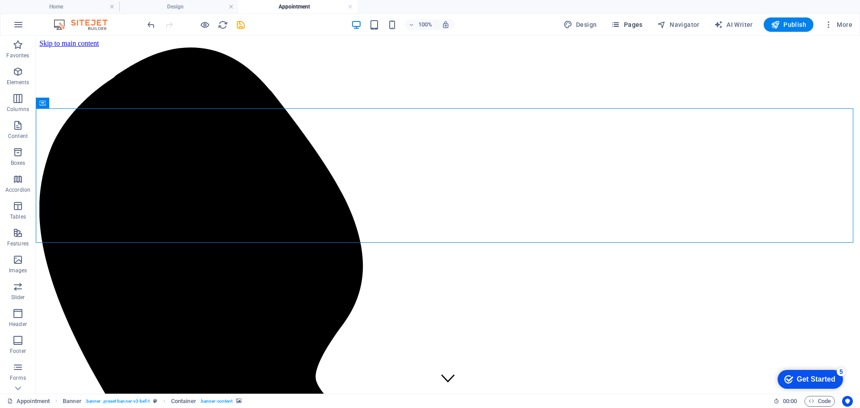
click at [635, 22] on span "Pages" at bounding box center [626, 24] width 31 height 9
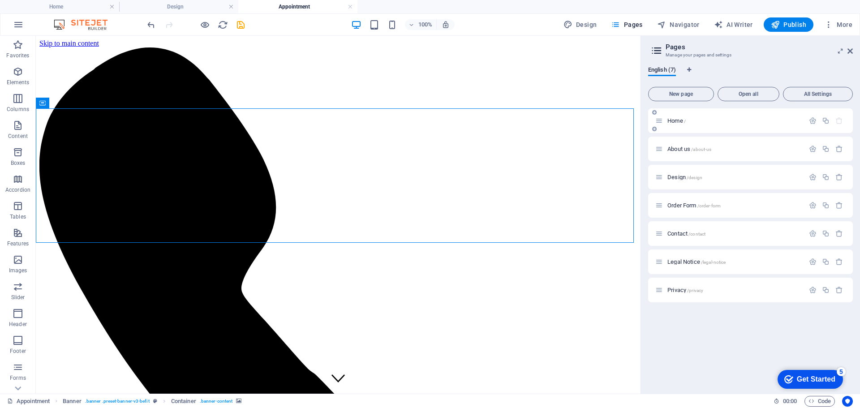
click at [678, 117] on div "Home /" at bounding box center [729, 121] width 149 height 10
click at [674, 122] on span "Home /" at bounding box center [676, 120] width 18 height 7
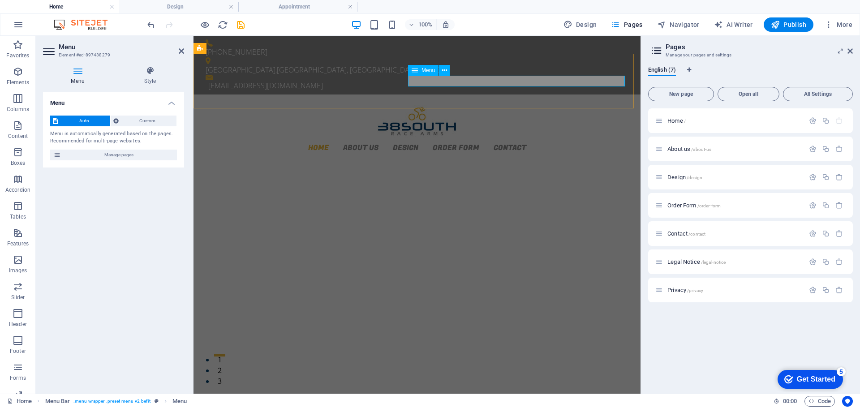
click at [567, 142] on nav "Home About us Design Order Form Contact" at bounding box center [416, 147] width 423 height 11
click at [851, 51] on icon at bounding box center [849, 50] width 5 height 7
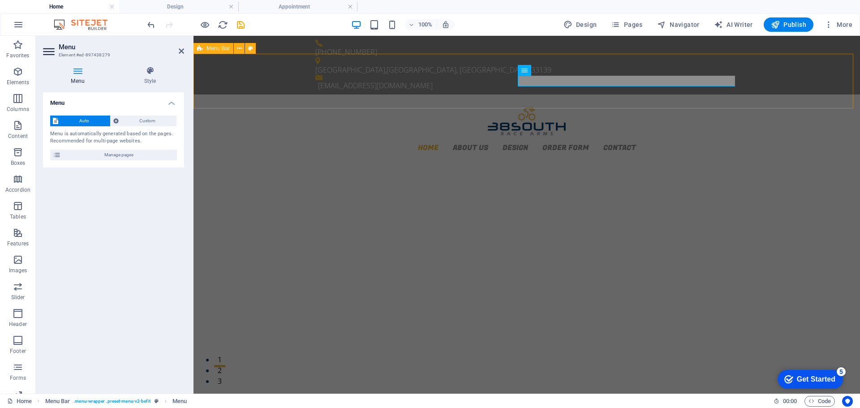
click at [769, 94] on div "Home About us Design Order Form Contact" at bounding box center [526, 126] width 666 height 65
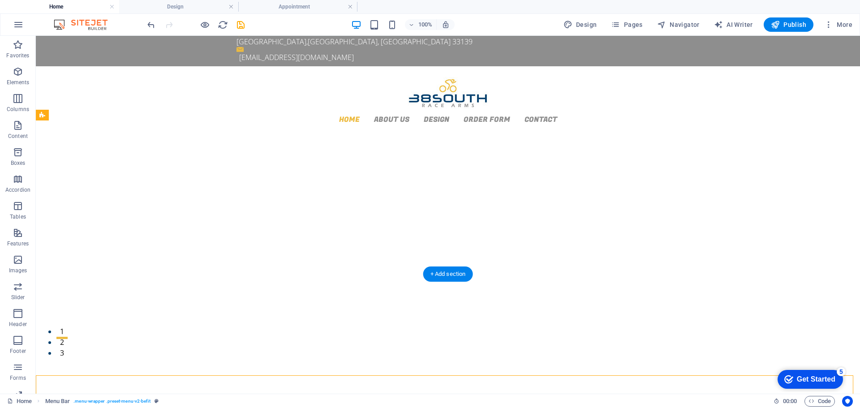
scroll to position [0, 0]
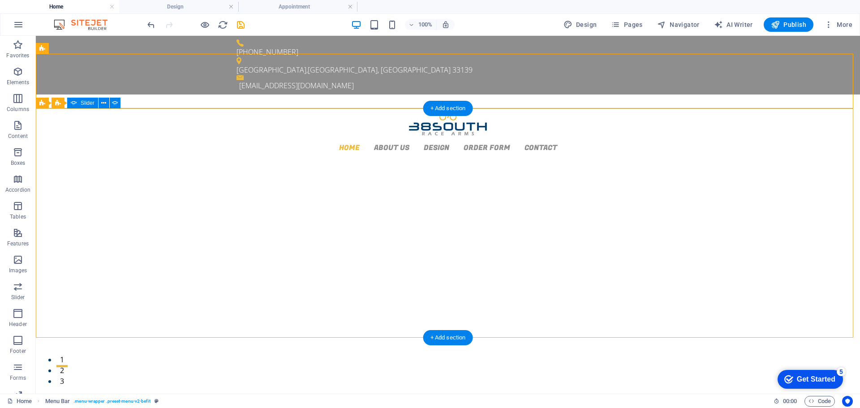
click at [68, 354] on button "1" at bounding box center [61, 355] width 11 height 2
click at [68, 376] on button "3" at bounding box center [61, 377] width 11 height 2
click at [68, 365] on button "2" at bounding box center [61, 366] width 11 height 2
click at [68, 354] on button "1" at bounding box center [61, 355] width 11 height 2
